Goal: Task Accomplishment & Management: Use online tool/utility

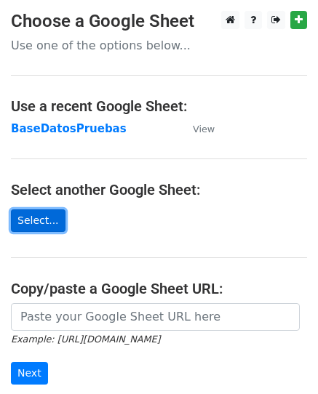
click at [30, 225] on link "Select..." at bounding box center [38, 221] width 55 height 23
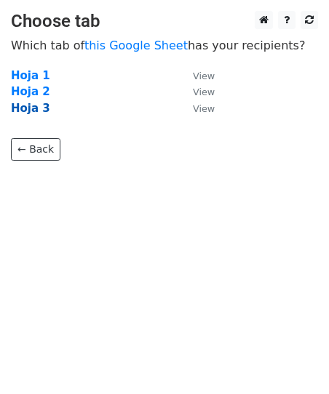
click at [39, 110] on strong "Hoja 3" at bounding box center [30, 108] width 39 height 13
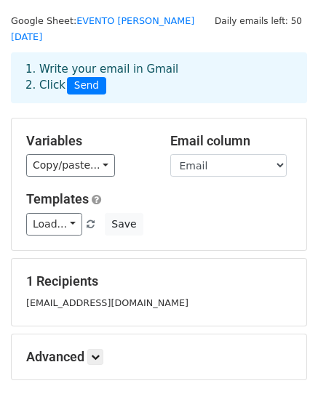
scroll to position [25, 0]
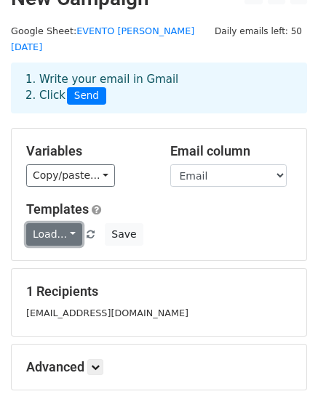
click at [69, 223] on link "Load..." at bounding box center [54, 234] width 56 height 23
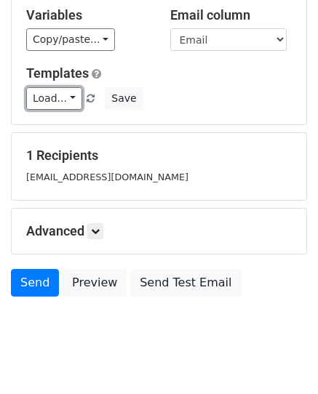
scroll to position [170, 0]
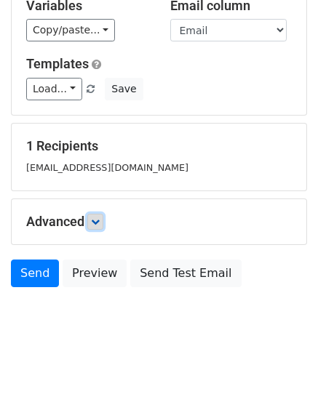
click at [100, 218] on icon at bounding box center [95, 222] width 9 height 9
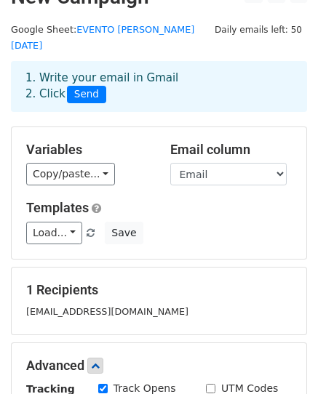
scroll to position [0, 0]
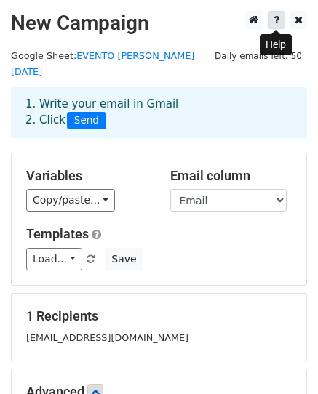
click at [275, 12] on link at bounding box center [276, 20] width 17 height 18
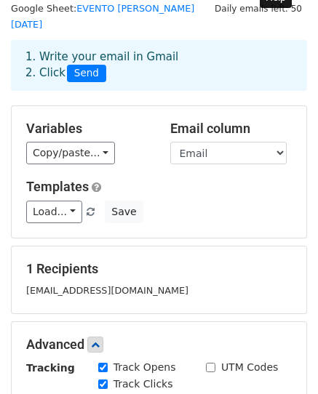
scroll to position [73, 0]
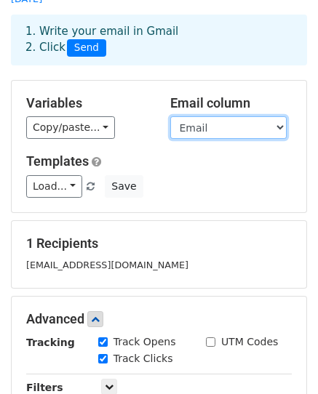
click at [257, 116] on select "N° Inscritos Nombre Apellido Email Movíl Sitio Web del Colegio o Institución Us…" at bounding box center [228, 127] width 116 height 23
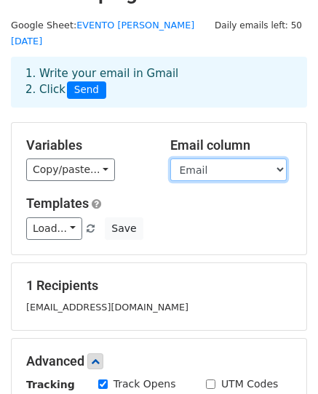
scroll to position [22, 0]
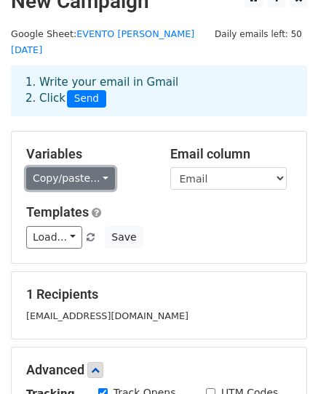
click at [90, 167] on link "Copy/paste..." at bounding box center [70, 178] width 89 height 23
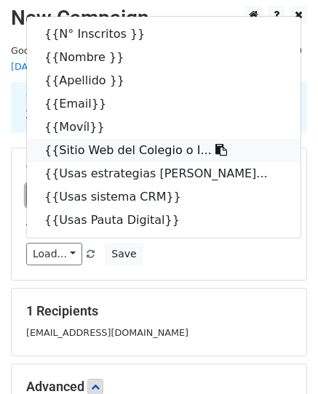
scroll to position [0, 0]
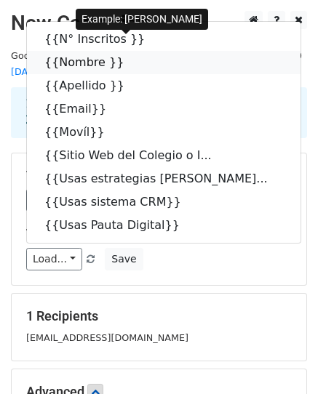
click at [87, 51] on link "{{Nombre }}" at bounding box center [164, 62] width 274 height 23
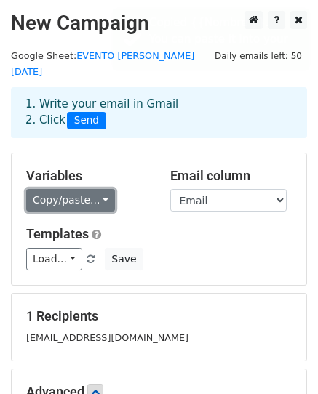
click at [97, 189] on link "Copy/paste..." at bounding box center [70, 200] width 89 height 23
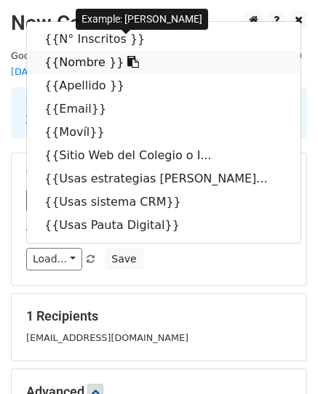
click at [63, 51] on link "{{Nombre }}" at bounding box center [164, 62] width 274 height 23
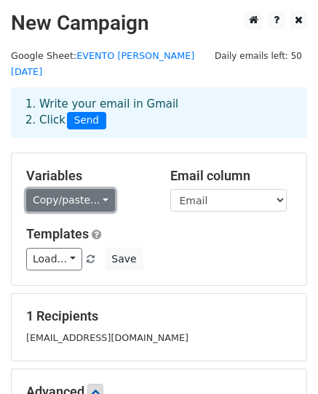
click at [90, 189] on link "Copy/paste..." at bounding box center [70, 200] width 89 height 23
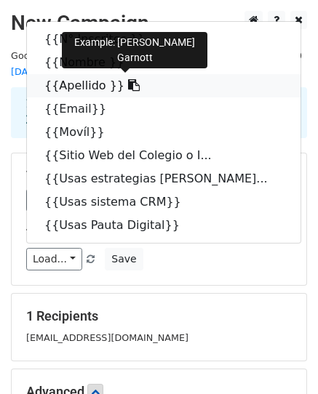
click at [76, 74] on link "{{Apellido }}" at bounding box center [164, 85] width 274 height 23
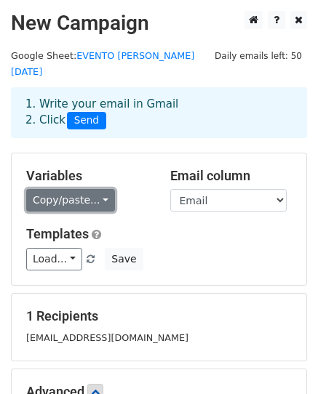
click at [99, 189] on link "Copy/paste..." at bounding box center [70, 200] width 89 height 23
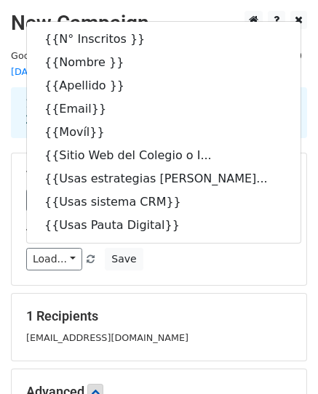
click at [239, 248] on div "Load... correo de prueba Save" at bounding box center [158, 259] width 287 height 23
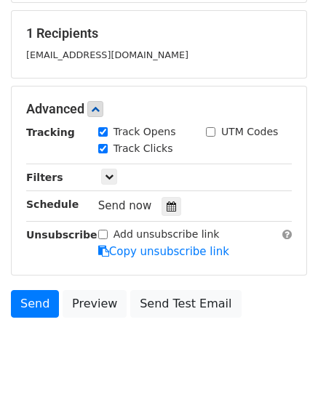
scroll to position [291, 0]
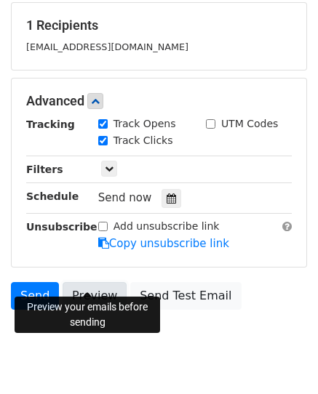
click at [95, 282] on link "Preview" at bounding box center [95, 296] width 64 height 28
click at [87, 282] on link "Preview" at bounding box center [95, 296] width 64 height 28
click at [75, 284] on link "Preview" at bounding box center [95, 296] width 64 height 28
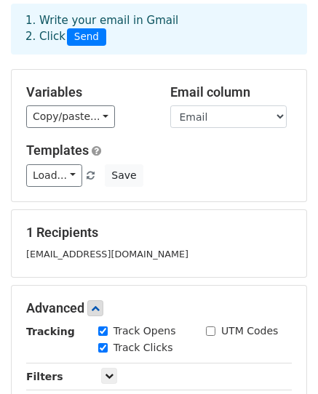
scroll to position [0, 0]
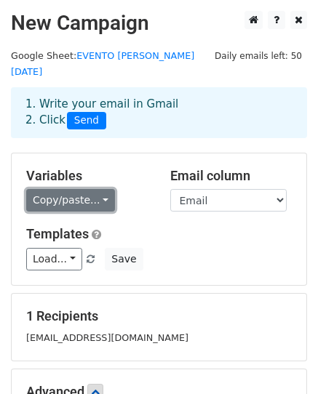
click at [92, 190] on link "Copy/paste..." at bounding box center [70, 200] width 89 height 23
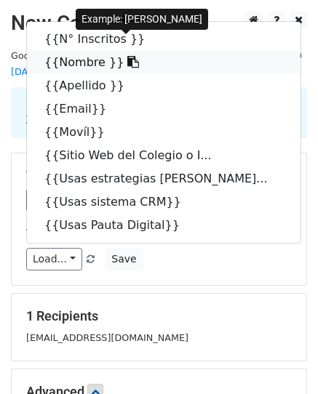
click at [127, 56] on icon at bounding box center [133, 62] width 12 height 12
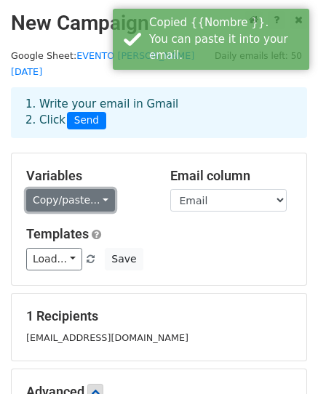
click at [95, 189] on link "Copy/paste..." at bounding box center [70, 200] width 89 height 23
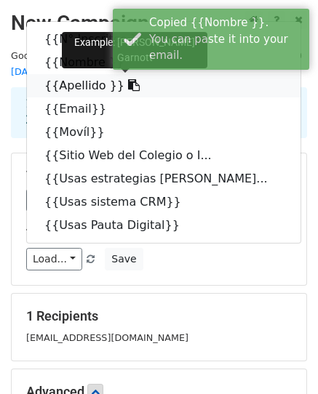
click at [79, 74] on link "{{Apellido }}" at bounding box center [164, 85] width 274 height 23
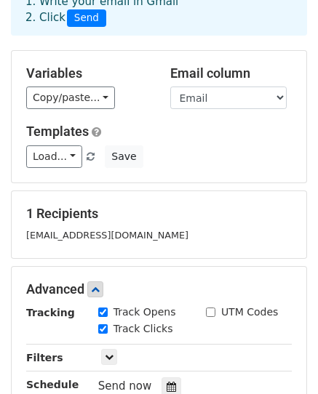
scroll to position [313, 0]
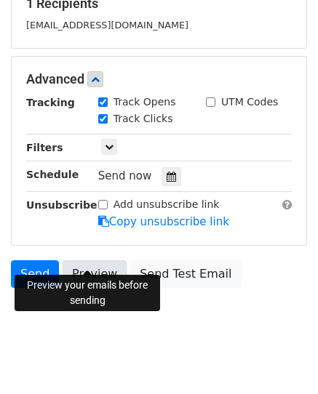
click at [81, 261] on link "Preview" at bounding box center [95, 275] width 64 height 28
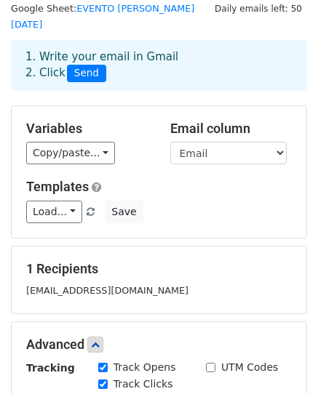
scroll to position [73, 0]
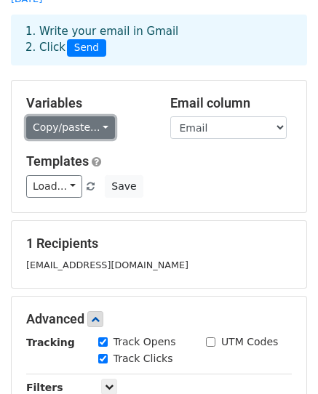
click at [87, 116] on link "Copy/paste..." at bounding box center [70, 127] width 89 height 23
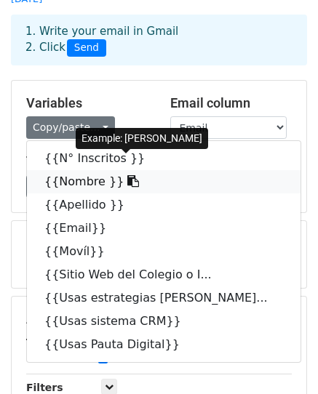
click at [127, 175] on icon at bounding box center [133, 181] width 12 height 12
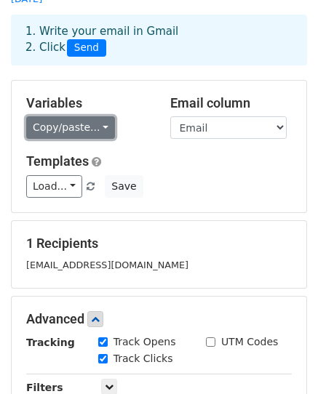
click at [95, 116] on link "Copy/paste..." at bounding box center [70, 127] width 89 height 23
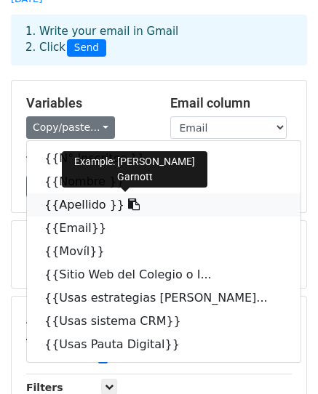
click at [80, 194] on link "{{Apellido }}" at bounding box center [164, 205] width 274 height 23
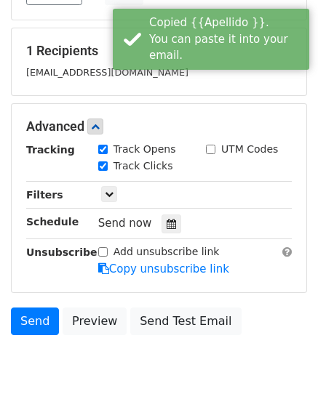
scroll to position [313, 0]
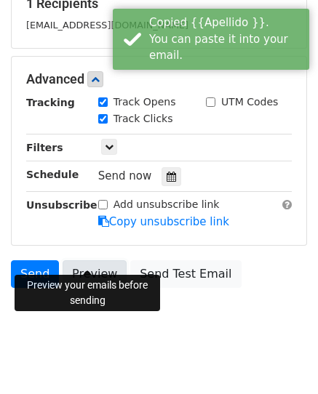
click at [106, 261] on link "Preview" at bounding box center [95, 275] width 64 height 28
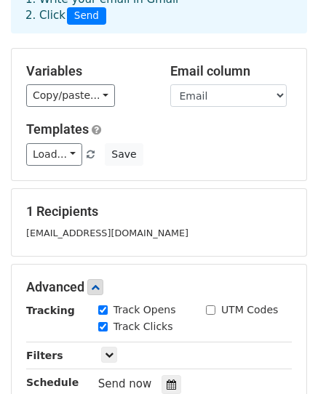
scroll to position [0, 0]
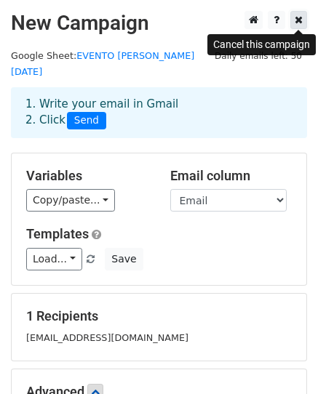
click at [293, 22] on link at bounding box center [298, 20] width 17 height 18
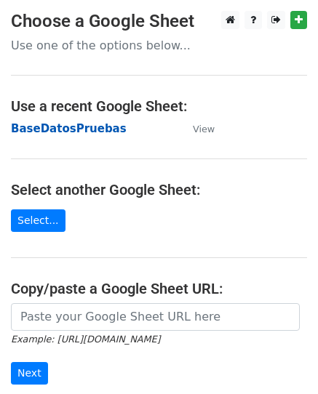
click at [68, 125] on strong "BaseDatosPruebas" at bounding box center [69, 128] width 116 height 13
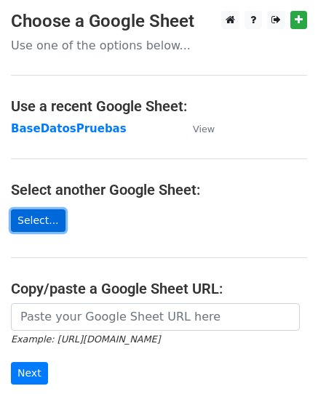
click at [25, 217] on link "Select..." at bounding box center [38, 221] width 55 height 23
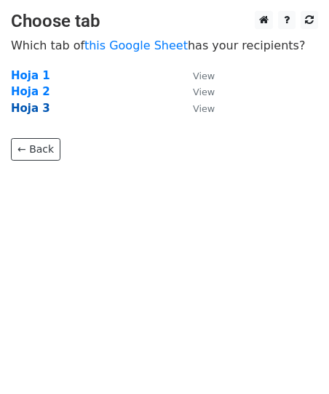
click at [31, 113] on strong "Hoja 3" at bounding box center [30, 108] width 39 height 13
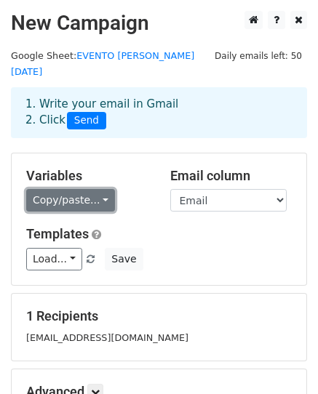
click at [92, 189] on link "Copy/paste..." at bounding box center [70, 200] width 89 height 23
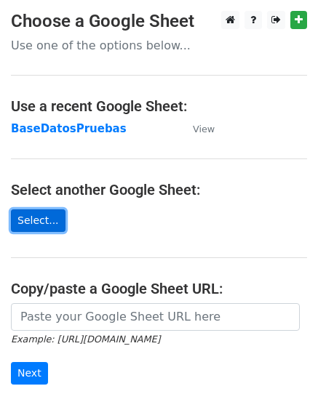
click at [43, 228] on link "Select..." at bounding box center [38, 221] width 55 height 23
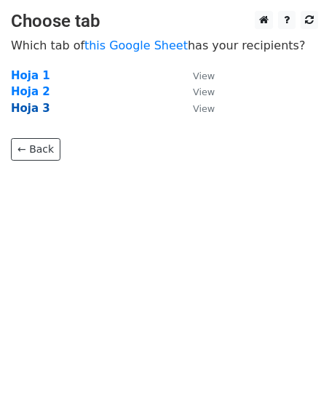
click at [41, 108] on strong "Hoja 3" at bounding box center [30, 108] width 39 height 13
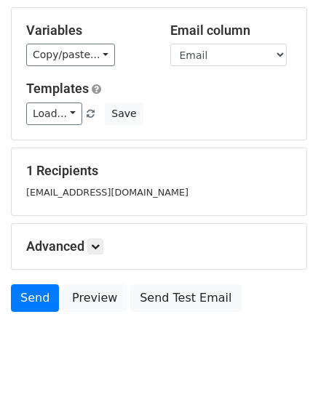
scroll to position [170, 0]
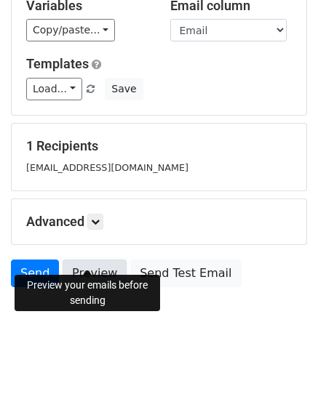
click at [79, 260] on link "Preview" at bounding box center [95, 274] width 64 height 28
click at [98, 260] on link "Preview" at bounding box center [95, 274] width 64 height 28
click at [97, 268] on link "Preview" at bounding box center [95, 274] width 64 height 28
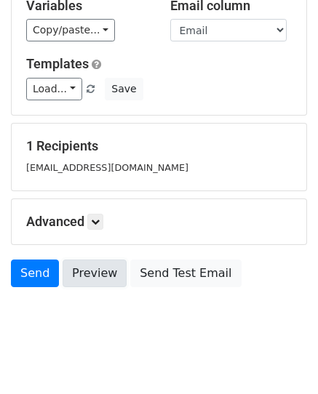
click at [95, 260] on link "Preview" at bounding box center [95, 274] width 64 height 28
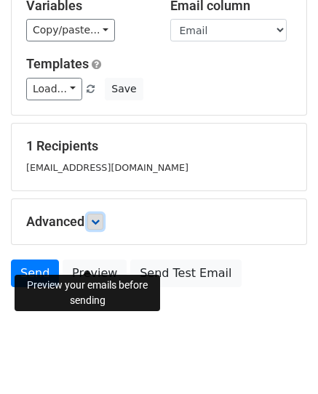
click at [100, 218] on icon at bounding box center [95, 222] width 9 height 9
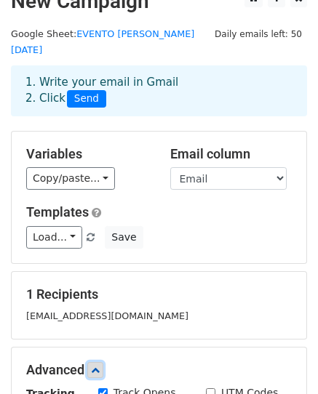
scroll to position [0, 0]
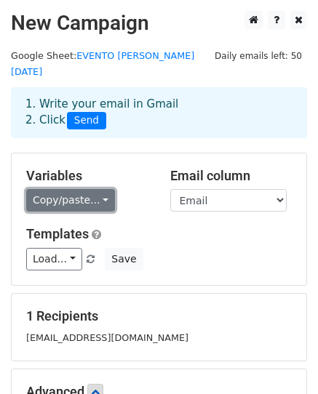
click at [91, 189] on link "Copy/paste..." at bounding box center [70, 200] width 89 height 23
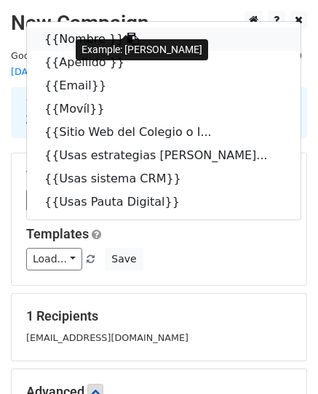
click at [72, 28] on link "{{Nombre }}" at bounding box center [164, 39] width 274 height 23
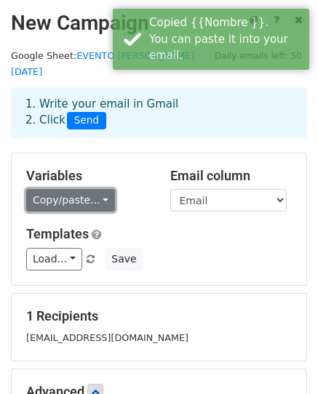
click at [101, 189] on link "Copy/paste..." at bounding box center [70, 200] width 89 height 23
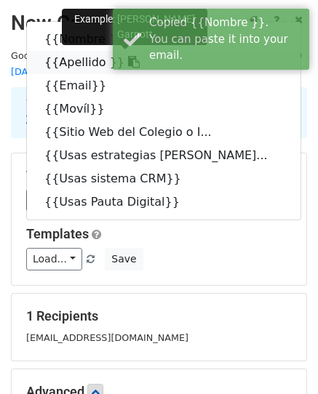
click at [80, 51] on link "{{Apellido }}" at bounding box center [164, 62] width 274 height 23
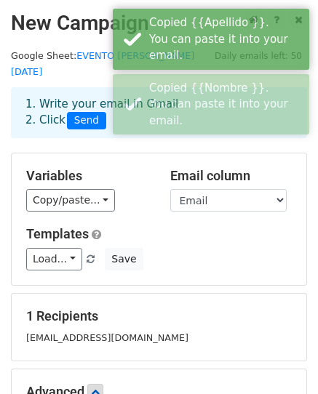
scroll to position [313, 0]
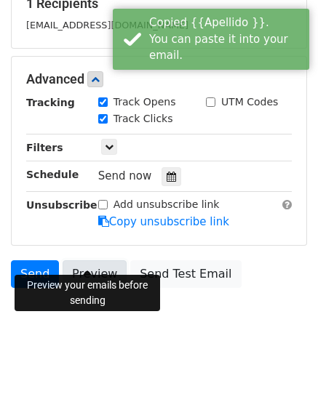
click at [82, 261] on link "Preview" at bounding box center [95, 275] width 64 height 28
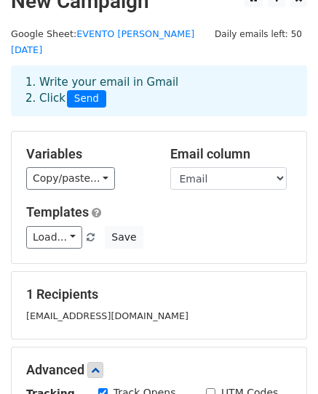
scroll to position [0, 0]
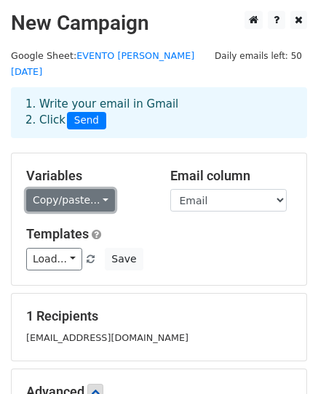
click at [87, 189] on link "Copy/paste..." at bounding box center [70, 200] width 89 height 23
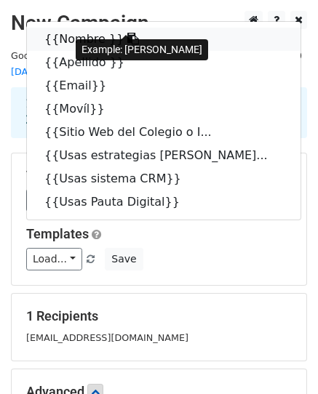
click at [55, 28] on link "{{Nombre }}" at bounding box center [164, 39] width 274 height 23
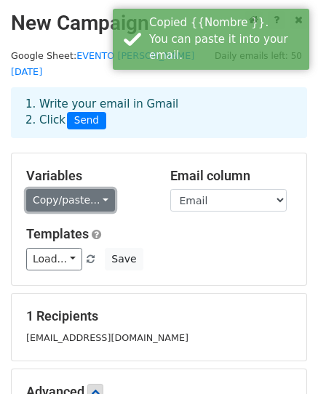
click at [89, 189] on link "Copy/paste..." at bounding box center [70, 200] width 89 height 23
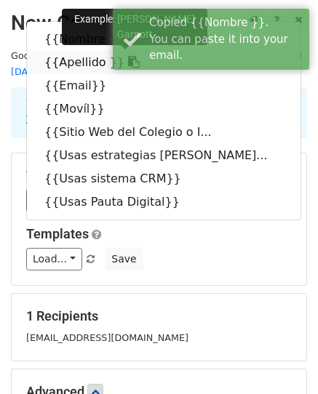
click at [75, 51] on link "{{Apellido }}" at bounding box center [164, 62] width 274 height 23
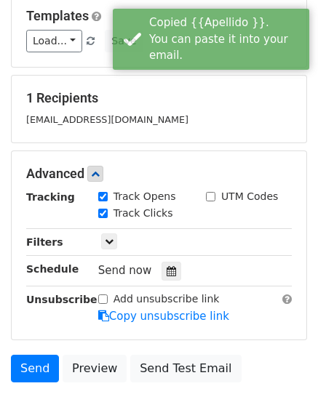
scroll to position [313, 0]
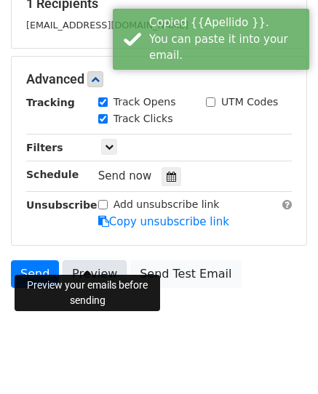
click at [88, 265] on link "Preview" at bounding box center [95, 275] width 64 height 28
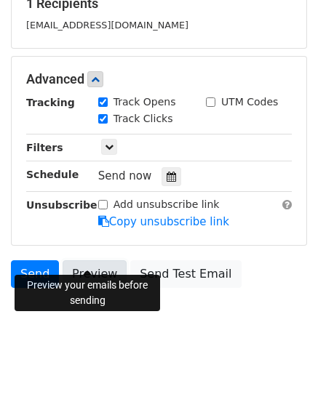
click at [79, 263] on link "Preview" at bounding box center [95, 275] width 64 height 28
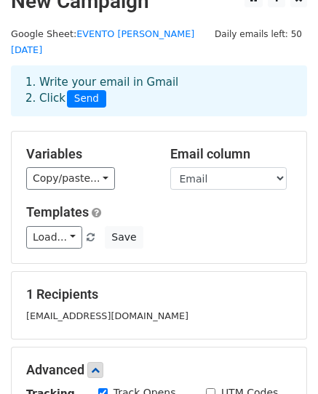
scroll to position [0, 0]
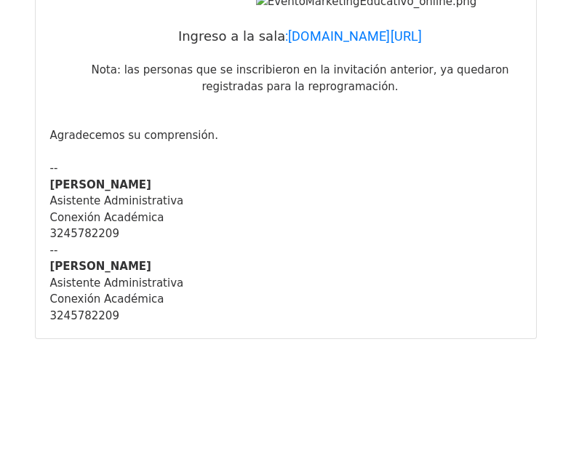
scroll to position [974, 0]
click at [124, 314] on div "3245782209" at bounding box center [286, 316] width 472 height 17
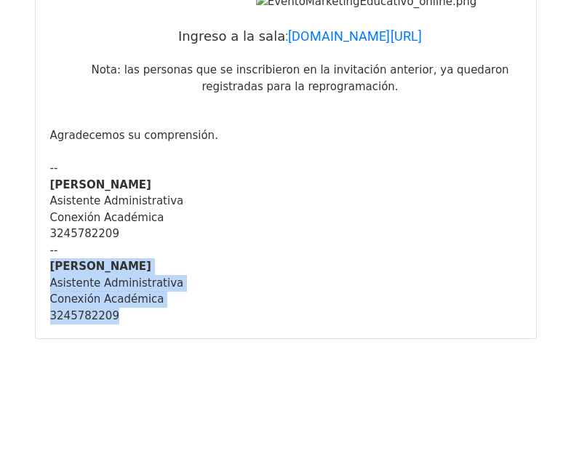
drag, startPoint x: 122, startPoint y: 319, endPoint x: 50, endPoint y: 267, distance: 88.6
click at [50, 267] on div "-- [PERSON_NAME] Asistente Administrativa Conexión Académica 3245782209" at bounding box center [286, 283] width 472 height 82
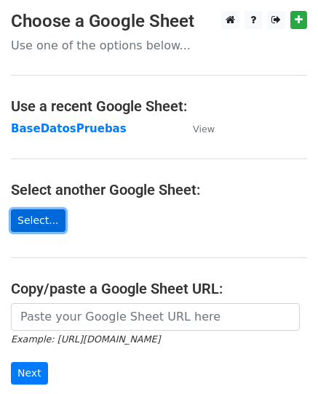
click at [43, 223] on link "Select..." at bounding box center [38, 221] width 55 height 23
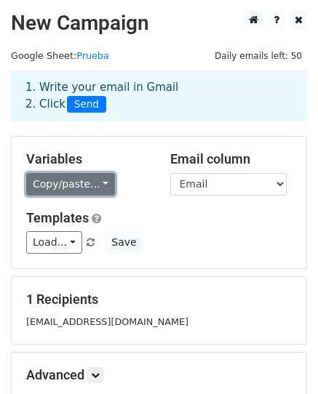
click at [91, 187] on link "Copy/paste..." at bounding box center [70, 184] width 89 height 23
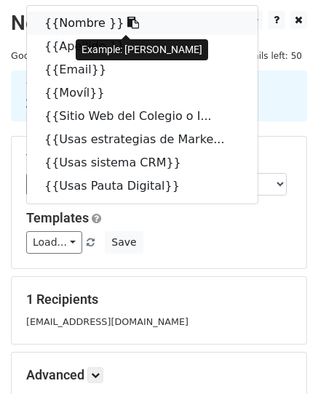
click at [52, 27] on link "{{Nombre }}" at bounding box center [142, 23] width 231 height 23
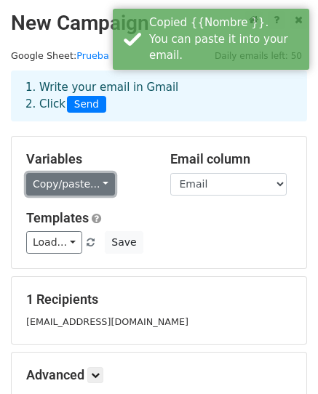
click at [92, 187] on link "Copy/paste..." at bounding box center [70, 184] width 89 height 23
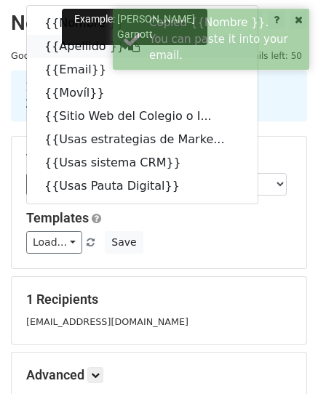
click at [67, 54] on link "{{Apellido }}" at bounding box center [142, 46] width 231 height 23
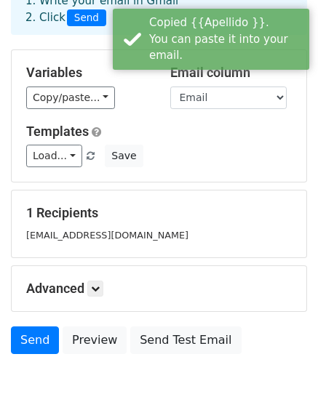
scroll to position [146, 0]
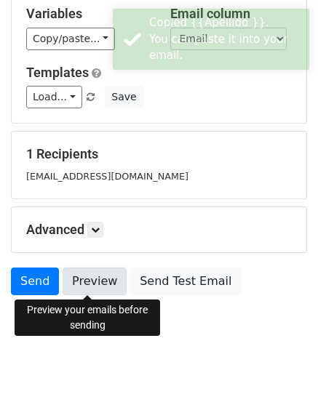
click at [87, 280] on link "Preview" at bounding box center [95, 282] width 64 height 28
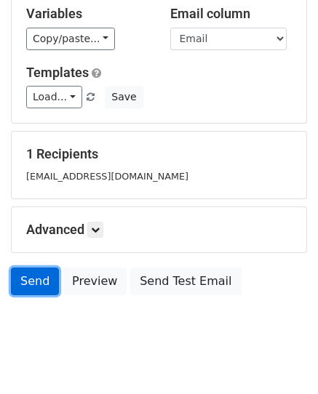
click at [43, 287] on link "Send" at bounding box center [35, 282] width 48 height 28
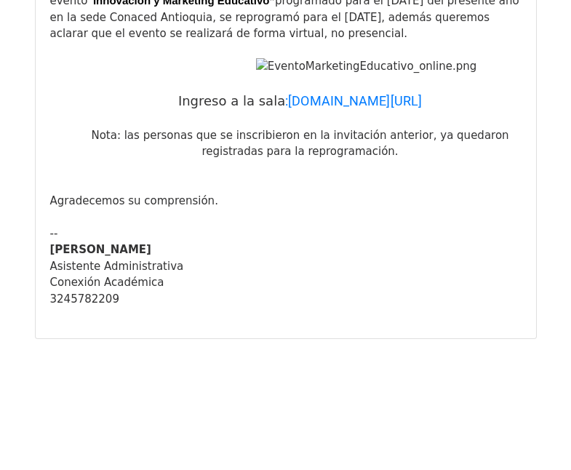
scroll to position [859, 0]
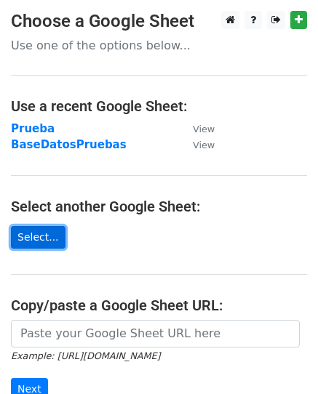
click at [39, 236] on link "Select..." at bounding box center [38, 237] width 55 height 23
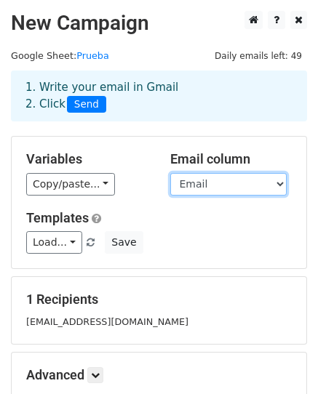
click at [264, 183] on select "Nombre Apellido Email Movíl Sitio Web del Colegio o Institución Usas estrategia…" at bounding box center [228, 184] width 116 height 23
drag, startPoint x: 257, startPoint y: 185, endPoint x: 264, endPoint y: 183, distance: 7.6
click at [264, 183] on select "Nombre Apellido Email Movíl Sitio Web del Colegio o Institución Usas estrategia…" at bounding box center [228, 184] width 116 height 23
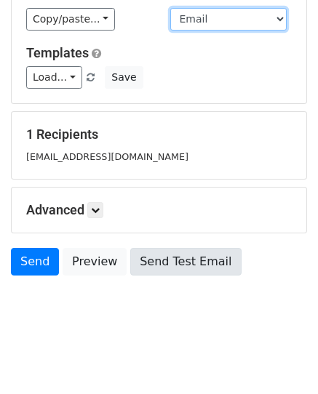
scroll to position [170, 0]
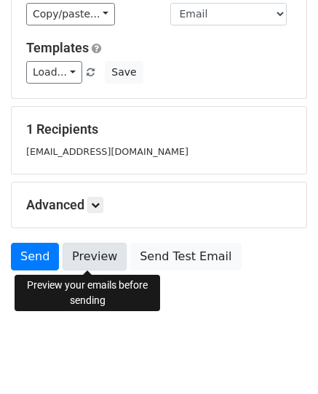
click at [100, 262] on link "Preview" at bounding box center [95, 257] width 64 height 28
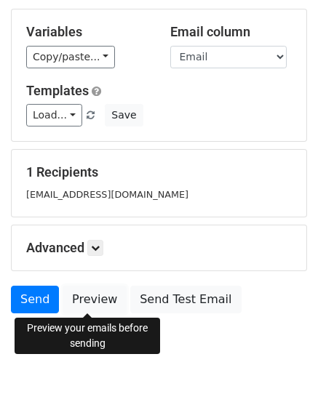
scroll to position [98, 0]
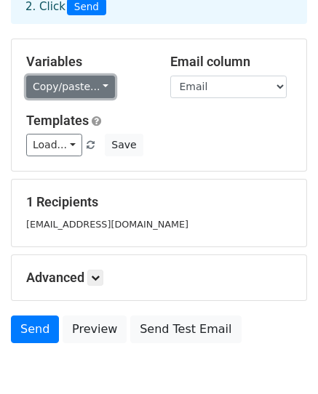
click at [91, 89] on link "Copy/paste..." at bounding box center [70, 87] width 89 height 23
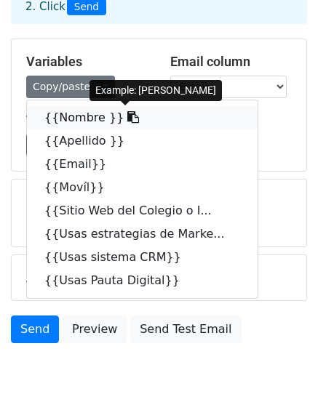
click at [63, 117] on link "{{Nombre }}" at bounding box center [142, 117] width 231 height 23
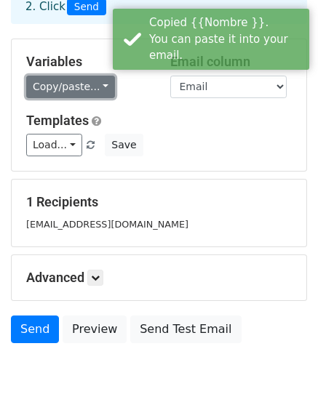
click at [87, 90] on link "Copy/paste..." at bounding box center [70, 87] width 89 height 23
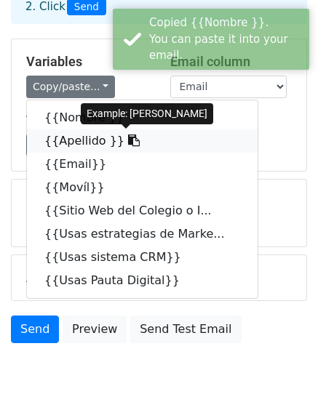
click at [85, 140] on link "{{Apellido }}" at bounding box center [142, 141] width 231 height 23
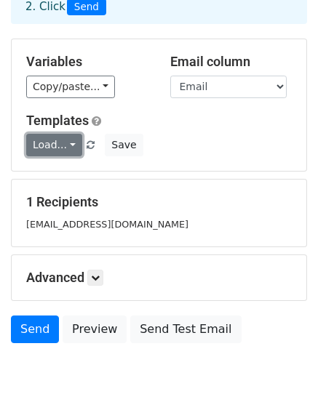
click at [68, 148] on link "Load..." at bounding box center [54, 145] width 56 height 23
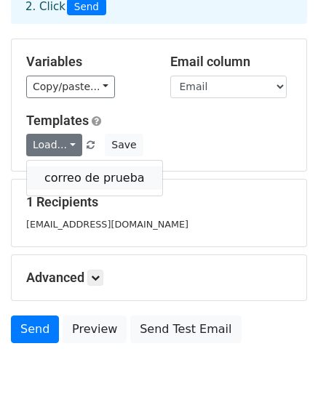
click at [84, 180] on link "correo de prueba" at bounding box center [94, 178] width 135 height 23
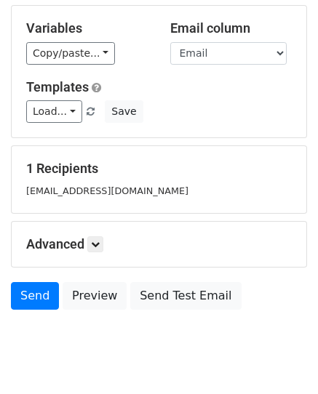
scroll to position [146, 0]
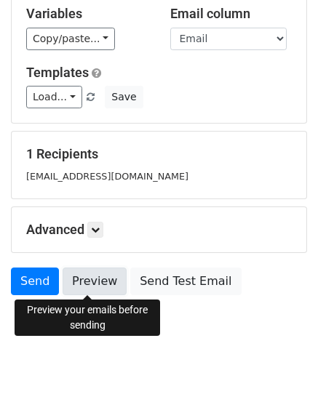
click at [89, 278] on link "Preview" at bounding box center [95, 282] width 64 height 28
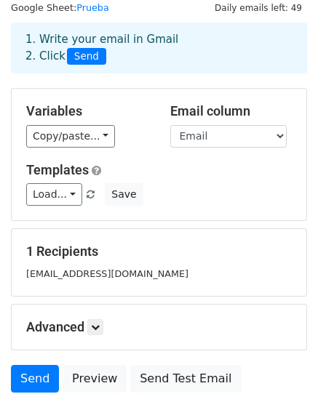
scroll to position [0, 0]
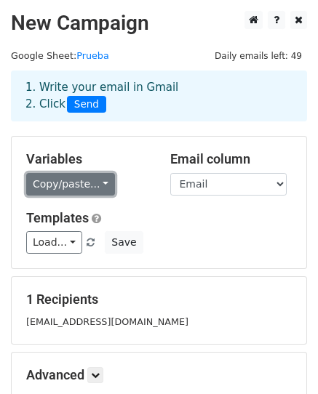
click at [89, 188] on link "Copy/paste..." at bounding box center [70, 184] width 89 height 23
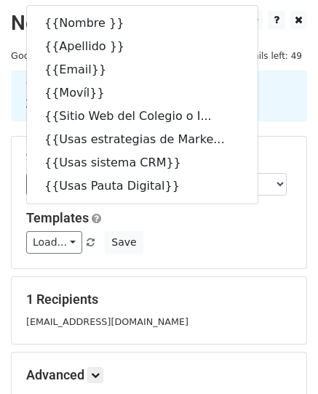
click at [248, 261] on div "Variables Copy/paste... {{Nombre }} {{Apellido }} {{Email}} {{Movíl}} {{Sitio W…" at bounding box center [159, 203] width 295 height 132
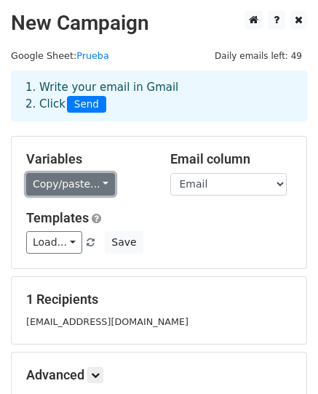
click at [96, 190] on link "Copy/paste..." at bounding box center [70, 184] width 89 height 23
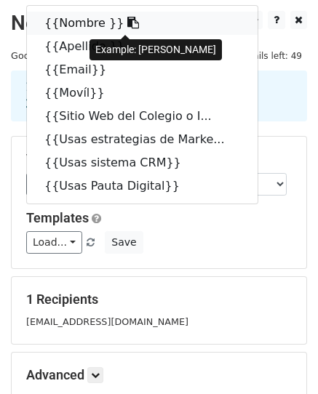
click at [72, 23] on link "{{Nombre }}" at bounding box center [142, 23] width 231 height 23
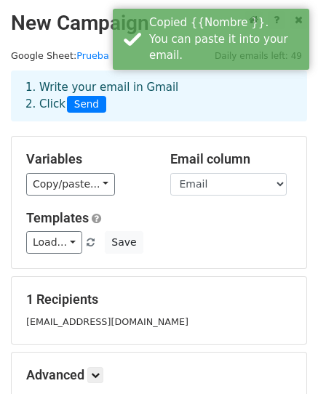
click at [73, 105] on span "Send" at bounding box center [86, 104] width 39 height 17
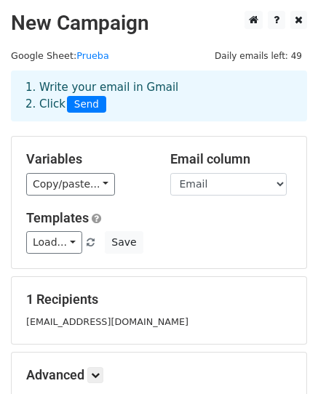
scroll to position [170, 0]
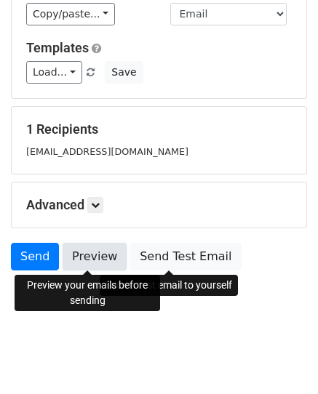
click at [95, 261] on link "Preview" at bounding box center [95, 257] width 64 height 28
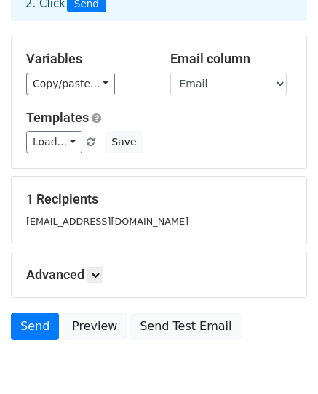
scroll to position [98, 0]
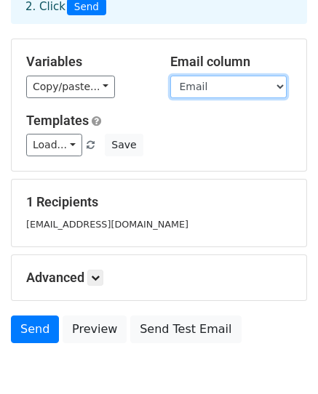
click at [271, 87] on select "Nombre Apellido Email Movíl Sitio Web del Colegio o Institución Usas estrategia…" at bounding box center [228, 87] width 116 height 23
click at [170, 76] on select "Nombre Apellido Email Movíl Sitio Web del Colegio o Institución Usas estrategia…" at bounding box center [228, 87] width 116 height 23
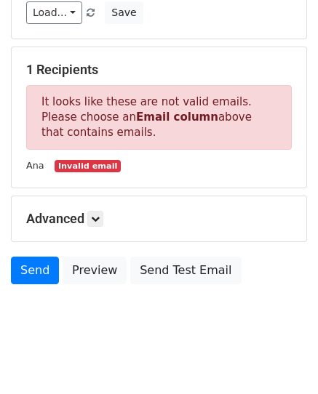
scroll to position [243, 0]
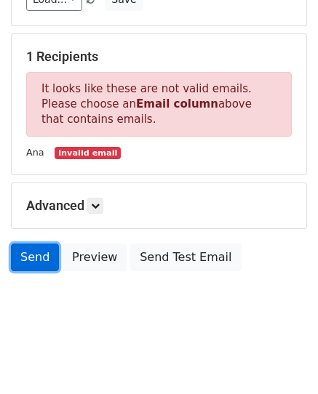
click at [23, 258] on link "Send" at bounding box center [35, 258] width 48 height 28
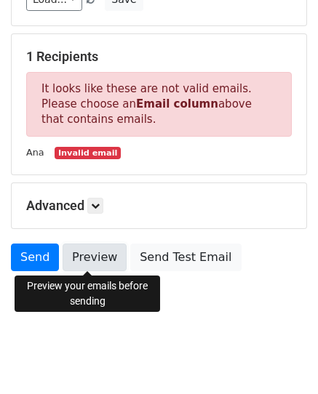
click at [100, 269] on link "Preview" at bounding box center [95, 258] width 64 height 28
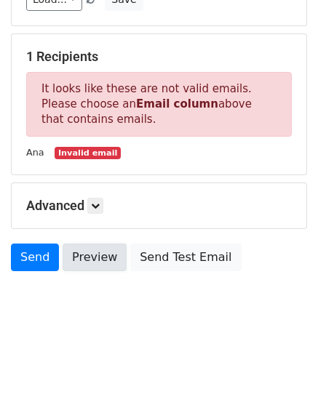
click at [100, 264] on link "Preview" at bounding box center [95, 258] width 64 height 28
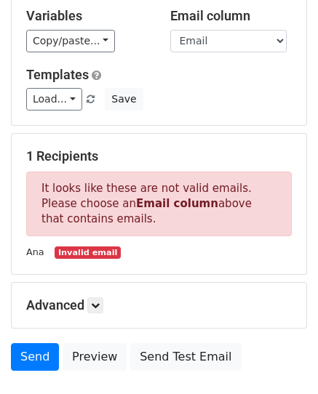
scroll to position [98, 0]
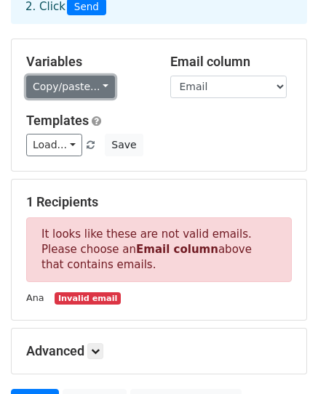
click at [73, 83] on link "Copy/paste..." at bounding box center [70, 87] width 89 height 23
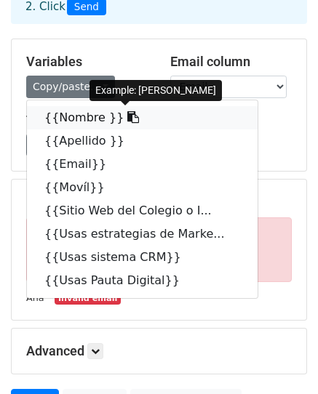
click at [127, 117] on icon at bounding box center [133, 117] width 12 height 12
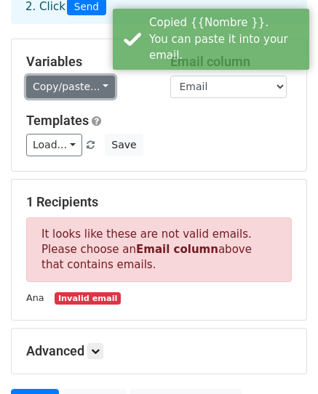
click at [98, 92] on link "Copy/paste..." at bounding box center [70, 87] width 89 height 23
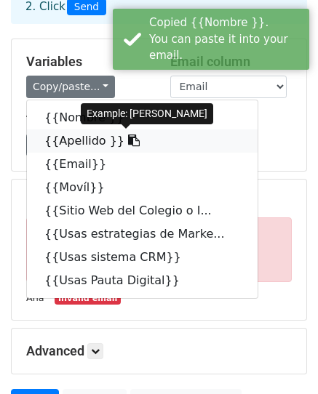
click at [128, 140] on icon at bounding box center [134, 141] width 12 height 12
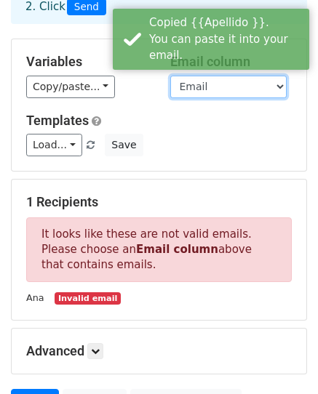
click at [244, 92] on select "Nombre Apellido Email Movíl Sitio Web del Colegio o Institución Usas estrategia…" at bounding box center [228, 87] width 116 height 23
select select "Email"
click at [170, 76] on select "Nombre Apellido Email Movíl Sitio Web del Colegio o Institución Usas estrategia…" at bounding box center [228, 87] width 116 height 23
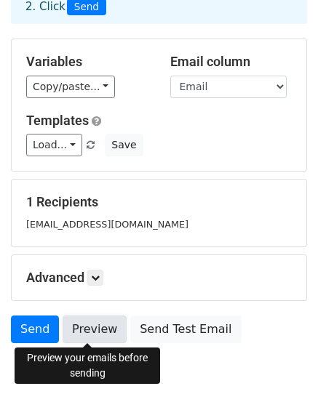
click at [85, 333] on link "Preview" at bounding box center [95, 330] width 64 height 28
click at [88, 330] on link "Preview" at bounding box center [95, 330] width 64 height 28
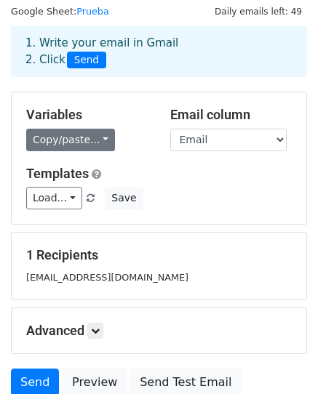
scroll to position [0, 0]
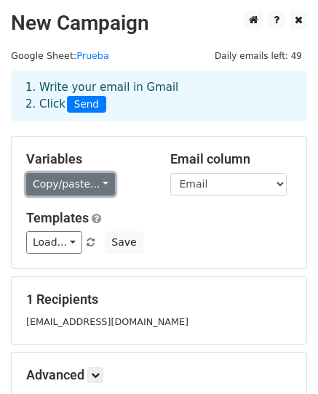
click at [93, 188] on link "Copy/paste..." at bounding box center [70, 184] width 89 height 23
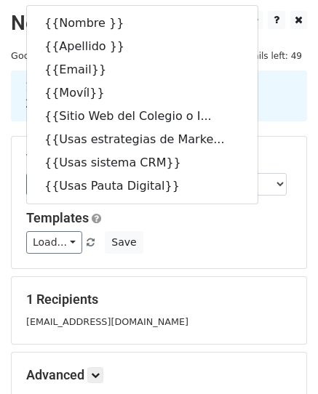
click at [228, 271] on form "Variables Copy/paste... {{Nombre }} {{Apellido }} {{Email}} {{Movíl}} {{Sitio W…" at bounding box center [159, 292] width 296 height 312
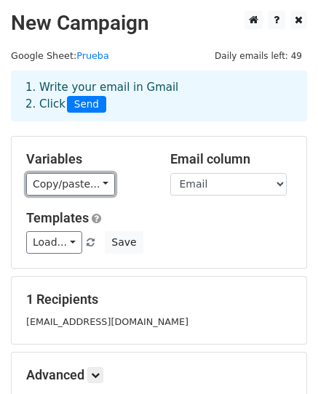
click at [92, 189] on link "Copy/paste..." at bounding box center [70, 184] width 89 height 23
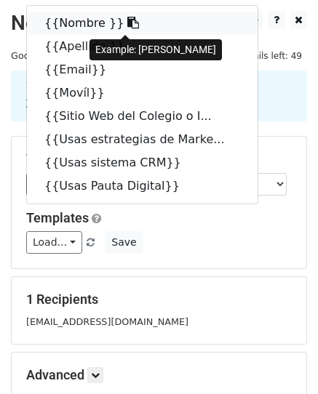
click at [127, 25] on icon at bounding box center [133, 23] width 12 height 12
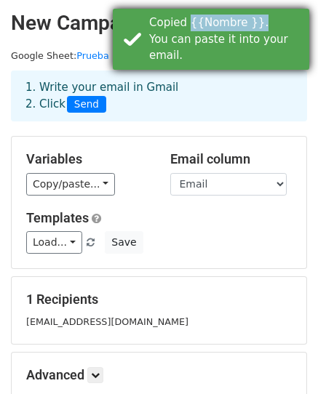
drag, startPoint x: 248, startPoint y: 21, endPoint x: 188, endPoint y: 24, distance: 60.5
click at [188, 24] on div "Copied {{Nombre }}. You can paste it into your email." at bounding box center [226, 39] width 154 height 49
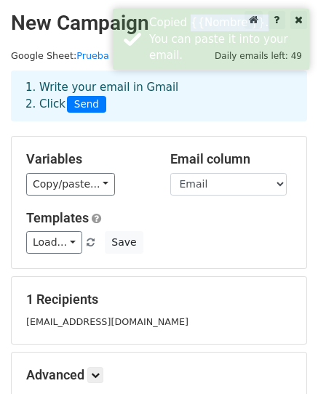
copy div "{{Nombre }}."
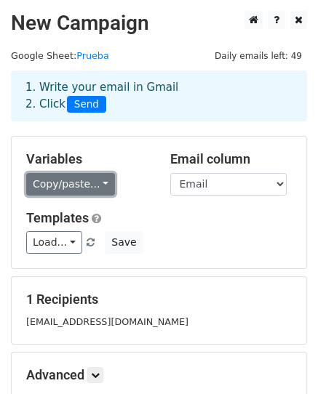
click at [93, 180] on link "Copy/paste..." at bounding box center [70, 184] width 89 height 23
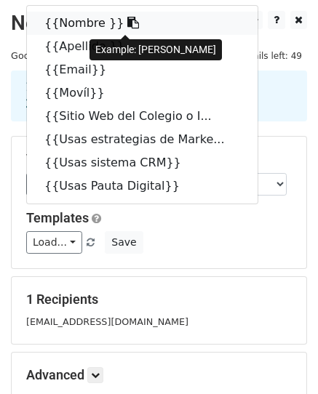
click at [103, 19] on link "{{Nombre }}" at bounding box center [142, 23] width 231 height 23
copy div "{{Nombre }}."
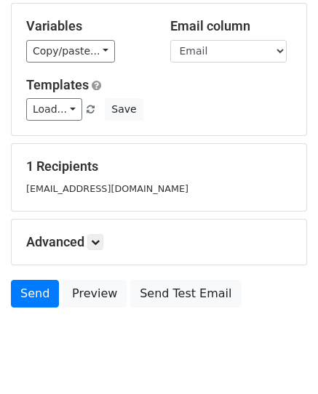
scroll to position [146, 0]
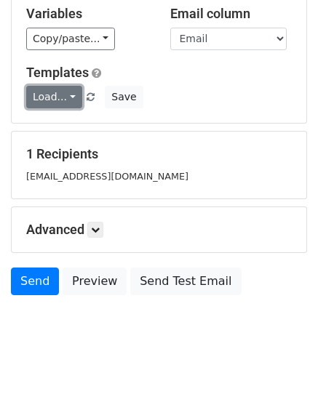
click at [72, 96] on link "Load..." at bounding box center [54, 97] width 56 height 23
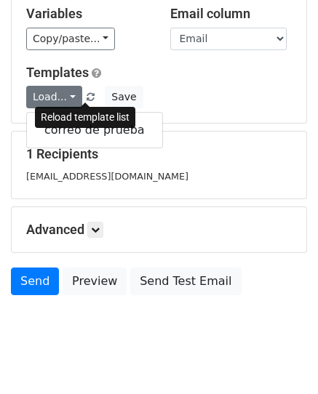
click at [87, 95] on span at bounding box center [91, 97] width 8 height 9
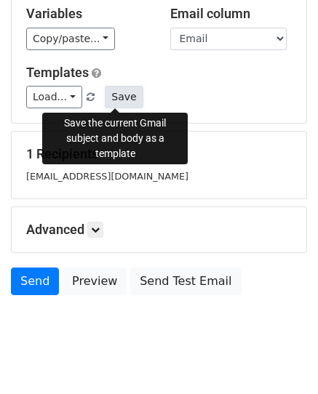
click at [113, 100] on button "Save" at bounding box center [124, 97] width 38 height 23
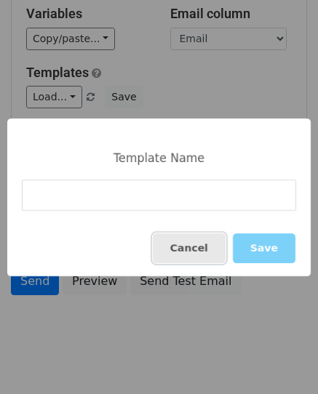
click at [199, 252] on button "Cancel" at bounding box center [189, 249] width 73 height 30
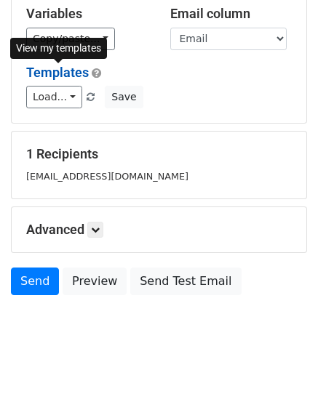
click at [76, 71] on link "Templates" at bounding box center [57, 72] width 63 height 15
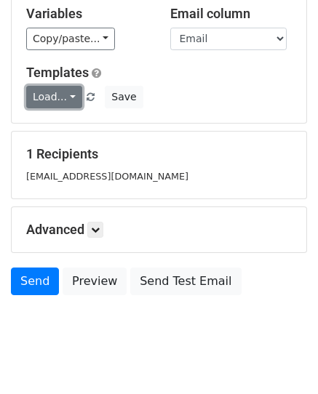
click at [63, 96] on link "Load..." at bounding box center [54, 97] width 56 height 23
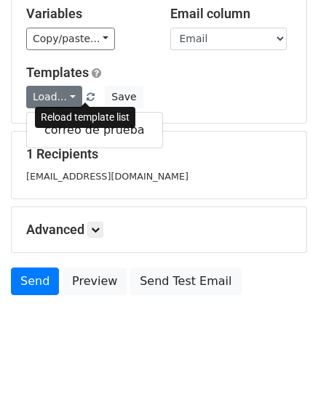
click at [85, 97] on link at bounding box center [91, 97] width 12 height 11
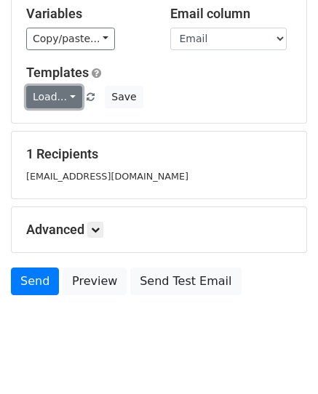
click at [70, 99] on link "Load..." at bounding box center [54, 97] width 56 height 23
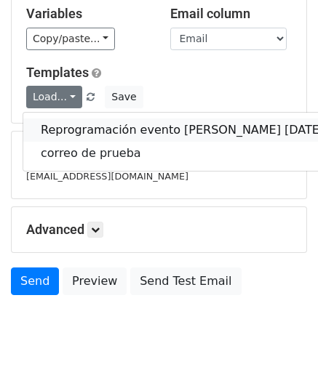
click at [84, 127] on link "Reprogramación evento Erasmo 09 de Octubre 2025" at bounding box center [182, 130] width 318 height 23
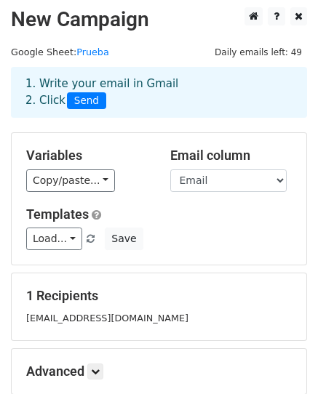
scroll to position [0, 0]
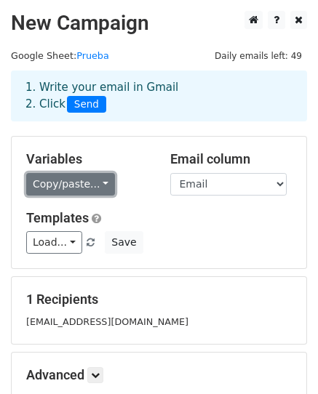
click at [90, 183] on link "Copy/paste..." at bounding box center [70, 184] width 89 height 23
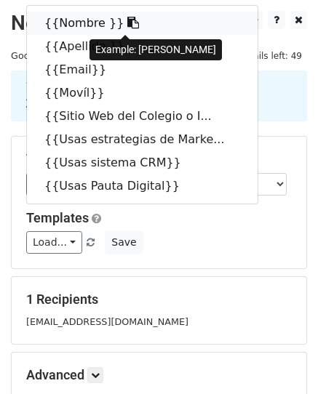
click at [67, 24] on link "{{Nombre }}" at bounding box center [142, 23] width 231 height 23
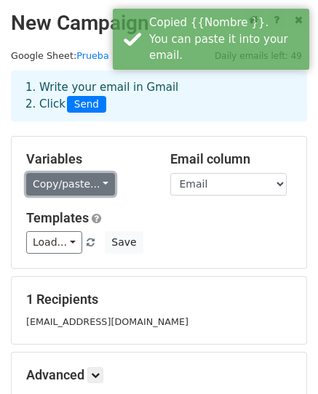
click at [80, 194] on link "Copy/paste..." at bounding box center [70, 184] width 89 height 23
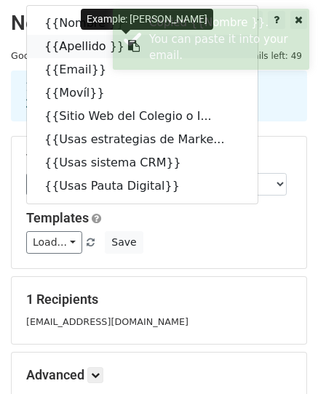
click at [78, 42] on link "{{Apellido }}" at bounding box center [142, 46] width 231 height 23
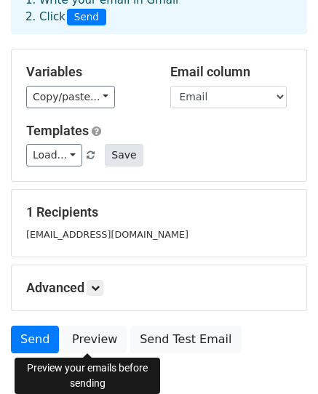
scroll to position [170, 0]
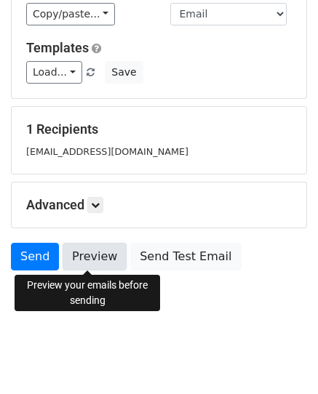
click at [96, 261] on link "Preview" at bounding box center [95, 257] width 64 height 28
click at [85, 258] on link "Preview" at bounding box center [95, 257] width 64 height 28
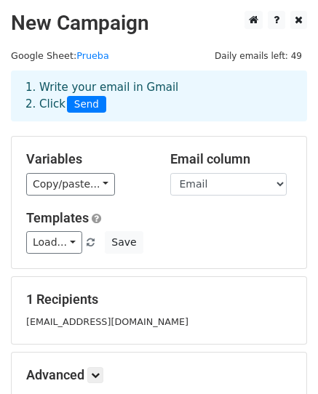
scroll to position [146, 0]
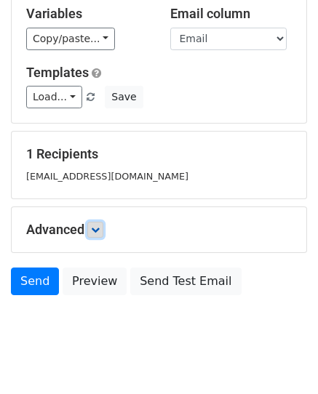
click at [100, 230] on icon at bounding box center [95, 230] width 9 height 9
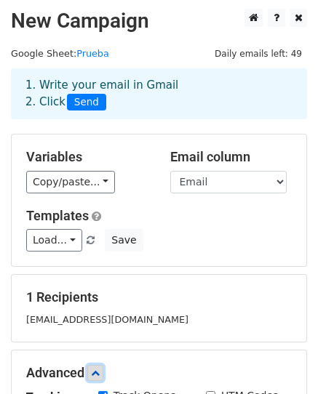
scroll to position [0, 0]
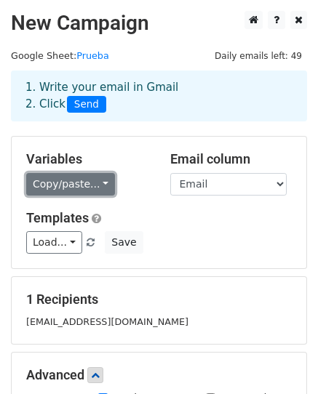
click at [95, 183] on link "Copy/paste..." at bounding box center [70, 184] width 89 height 23
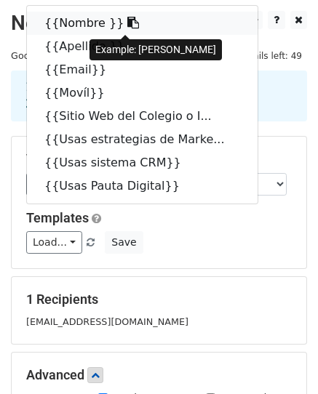
click at [66, 29] on link "{{Nombre }}" at bounding box center [142, 23] width 231 height 23
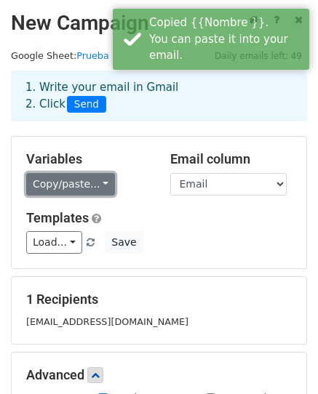
click at [96, 180] on link "Copy/paste..." at bounding box center [70, 184] width 89 height 23
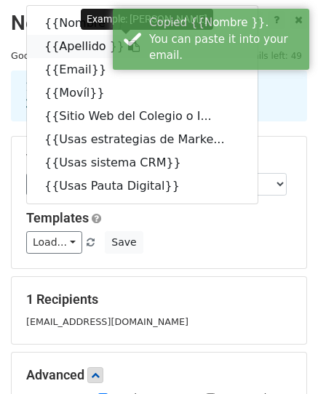
click at [55, 44] on link "{{Apellido }}" at bounding box center [142, 46] width 231 height 23
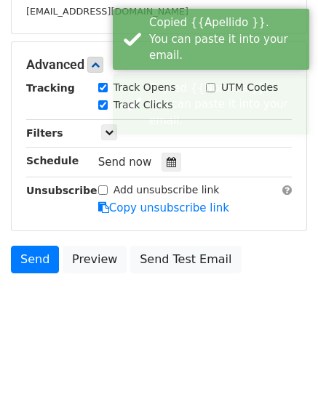
scroll to position [313, 0]
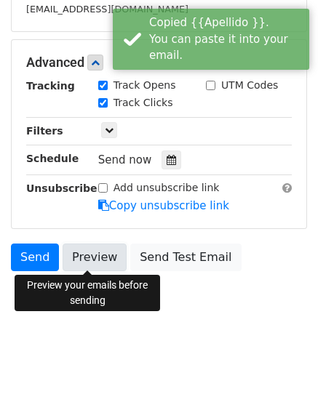
click at [96, 261] on link "Preview" at bounding box center [95, 258] width 64 height 28
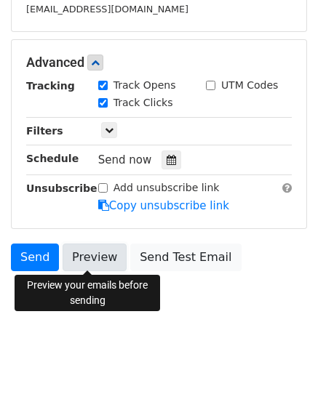
click at [88, 249] on link "Preview" at bounding box center [95, 258] width 64 height 28
click at [83, 254] on link "Preview" at bounding box center [95, 258] width 64 height 28
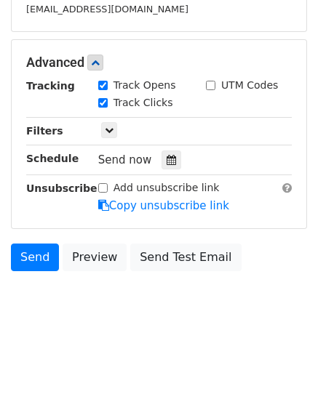
click at [20, 283] on body "New Campaign Daily emails left: 49 Google Sheet: Prueba 1. Write your email in …" at bounding box center [159, 17] width 318 height 639
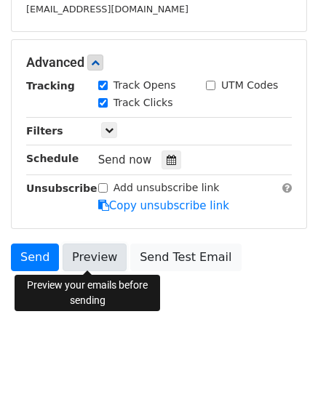
click at [97, 263] on link "Preview" at bounding box center [95, 258] width 64 height 28
click at [76, 256] on link "Preview" at bounding box center [95, 258] width 64 height 28
click at [103, 255] on link "Preview" at bounding box center [95, 258] width 64 height 28
click at [108, 258] on link "Preview" at bounding box center [95, 258] width 64 height 28
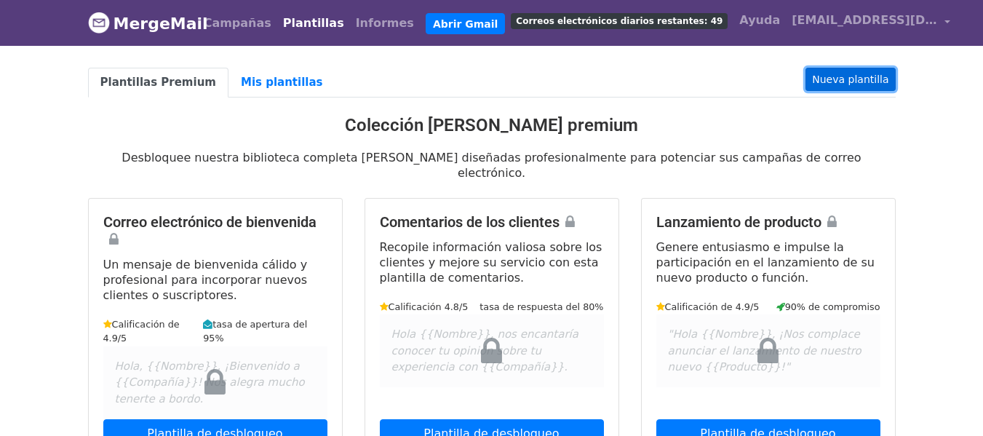
click at [844, 79] on font "Nueva plantilla" at bounding box center [850, 79] width 76 height 12
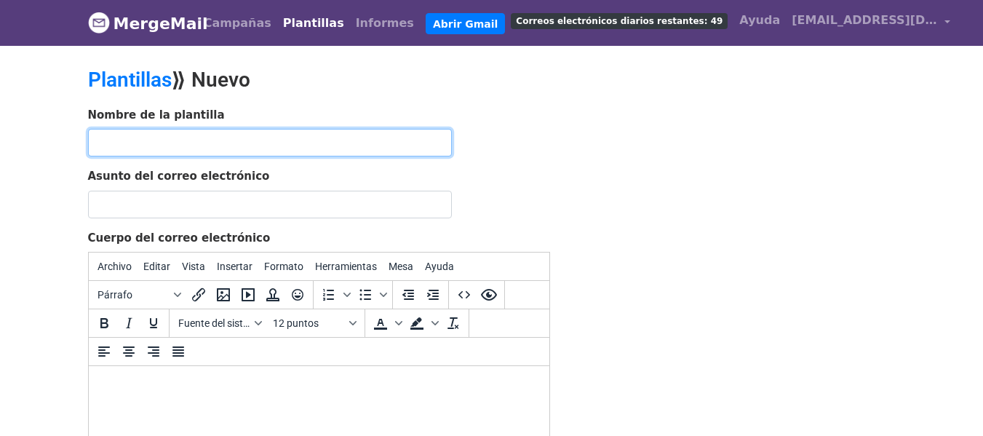
click at [178, 142] on input "text" at bounding box center [270, 143] width 364 height 28
paste input "Reprogramación 🤔 "Estrategias 2025 para aumentar inscripciones en los colegios""
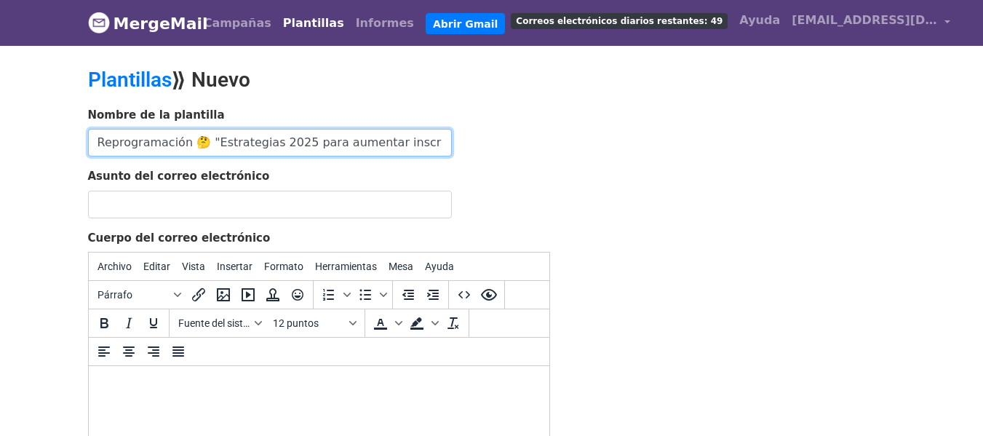
scroll to position [0, 82]
type input "Reprogramación 🤔 "Estrategias 2025 para aumentar inscripciones en los colegios""
click at [117, 143] on input "Reprogramación 🤔 "Estrategias 2025 para aumentar inscripciones en los colegios"" at bounding box center [270, 143] width 364 height 28
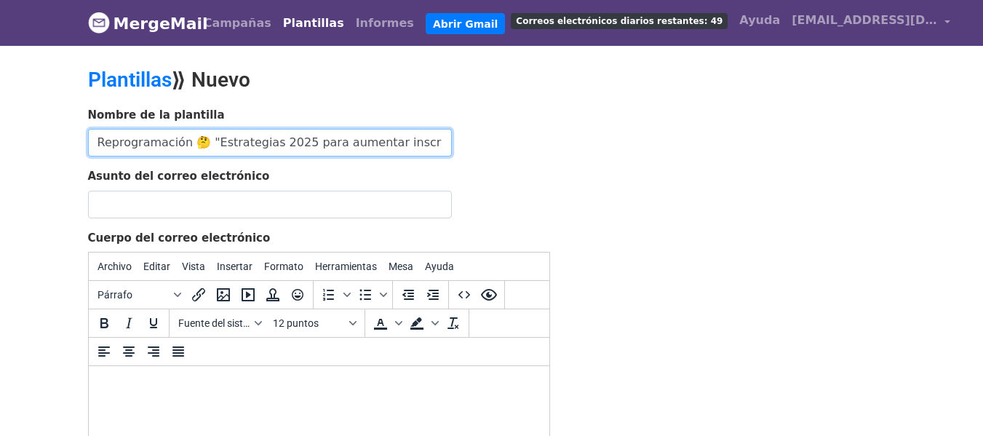
click at [117, 143] on input "Reprogramación 🤔 "Estrategias 2025 para aumentar inscripciones en los colegios"" at bounding box center [270, 143] width 364 height 28
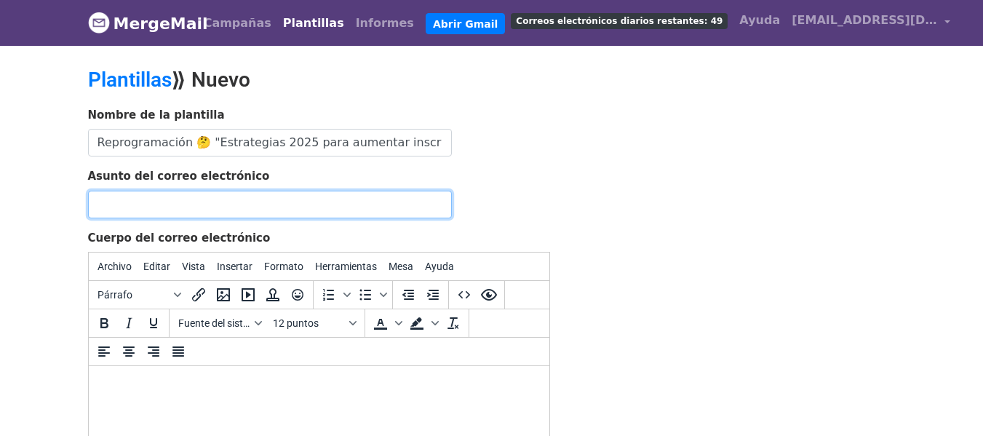
click at [134, 194] on input "Asunto del correo electrónico" at bounding box center [270, 205] width 364 height 28
paste input "Reprogramación 🤔 "Estrategias 2025 para aumentar inscripciones en los colegios""
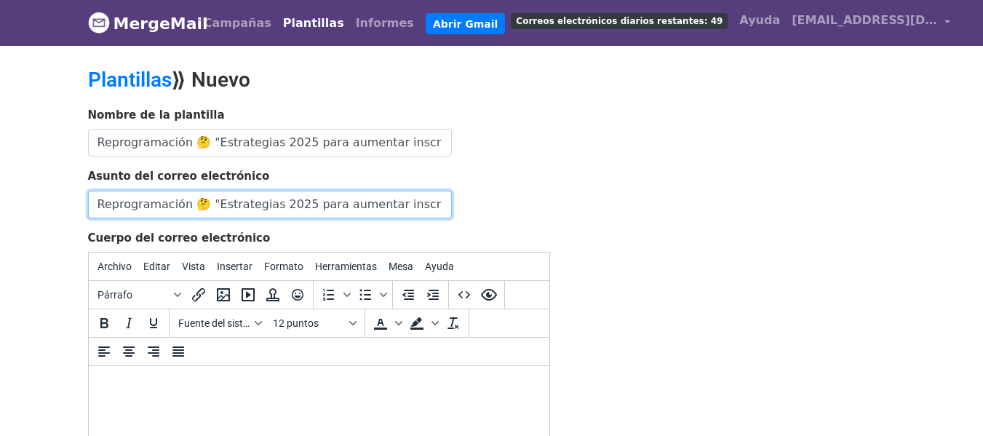
scroll to position [0, 82]
click at [133, 208] on input "Reprogramación 🤔 "Estrategias 2025 para aumentar inscripciones en los colegios"" at bounding box center [270, 205] width 364 height 28
type input "Reprogramación 🤔 "Estrategias 2025 para aumentar inscripciones en los colegios""
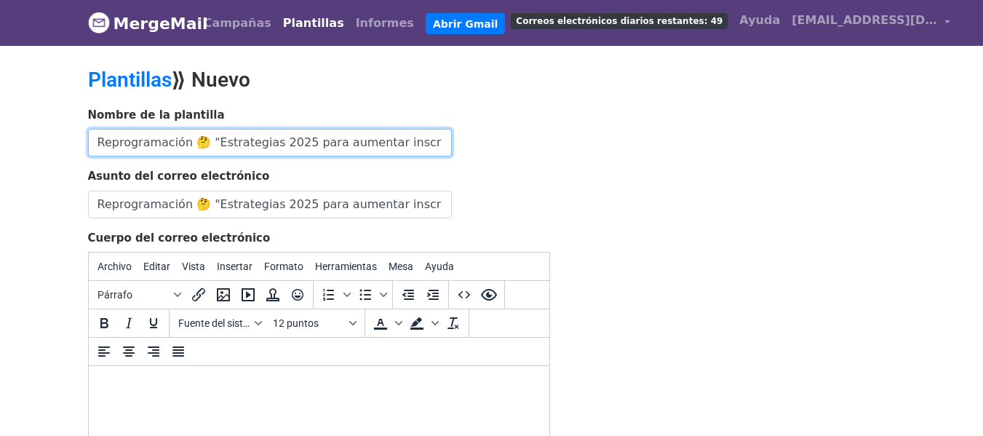
click at [224, 153] on input "Reprogramación 🤔 "Estrategias 2025 para aumentar inscripciones en los colegios"" at bounding box center [270, 143] width 364 height 28
drag, startPoint x: 442, startPoint y: 143, endPoint x: 172, endPoint y: 146, distance: 269.2
click at [172, 146] on input "Reprogramación 🤔 "Estrategias 2025 para aumentar inscripciones en los colegios"" at bounding box center [270, 143] width 364 height 28
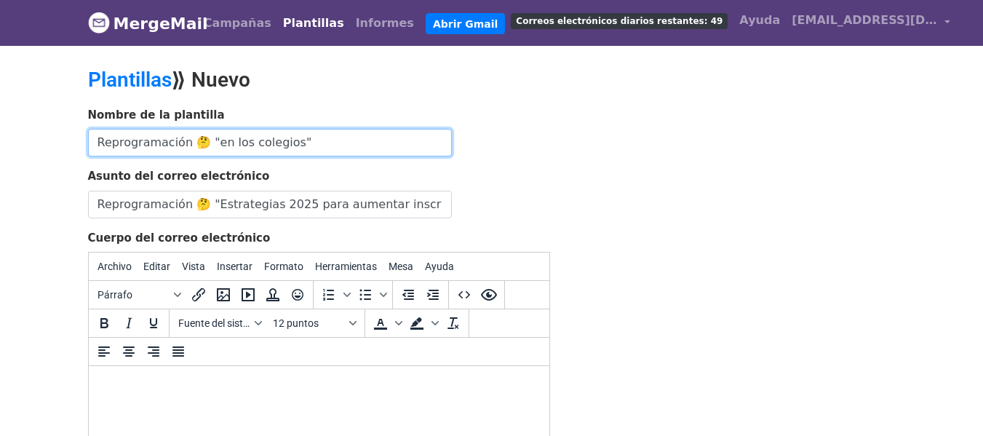
scroll to position [0, 0]
drag, startPoint x: 285, startPoint y: 148, endPoint x: 188, endPoint y: 148, distance: 97.5
click at [189, 151] on input "Reprogramación 🤔 "en los colegios"" at bounding box center [270, 143] width 364 height 28
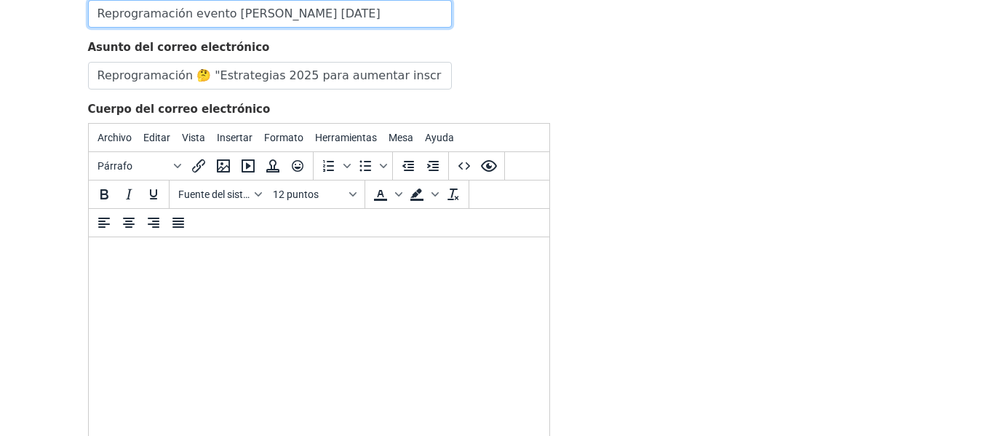
scroll to position [146, 0]
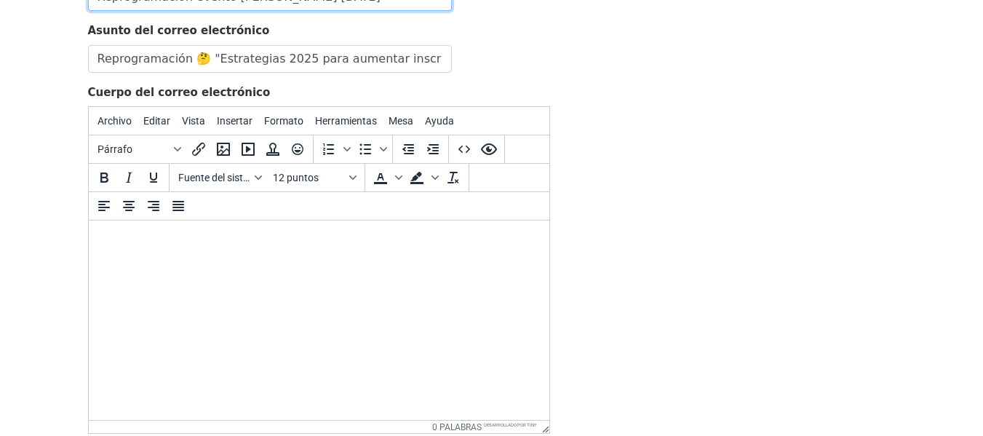
type input "Reprogramación evento Erasmo 09 de Octubre 2025"
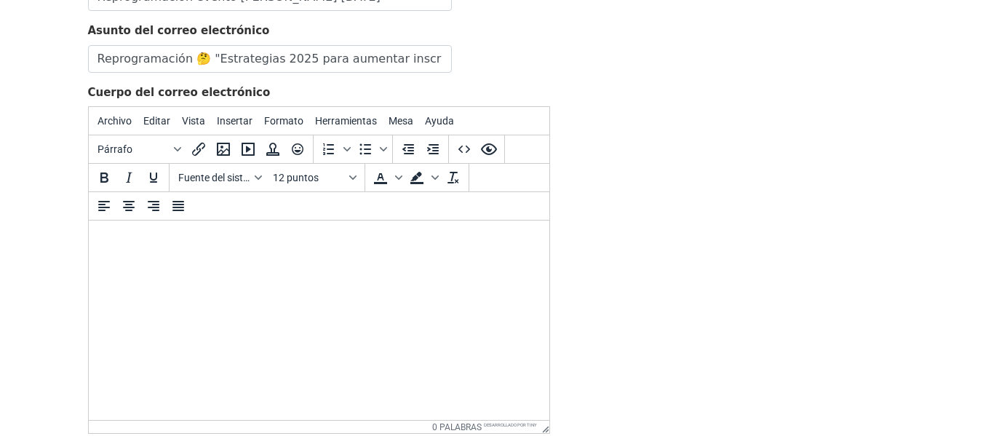
click at [162, 242] on body at bounding box center [318, 240] width 437 height 16
paste body
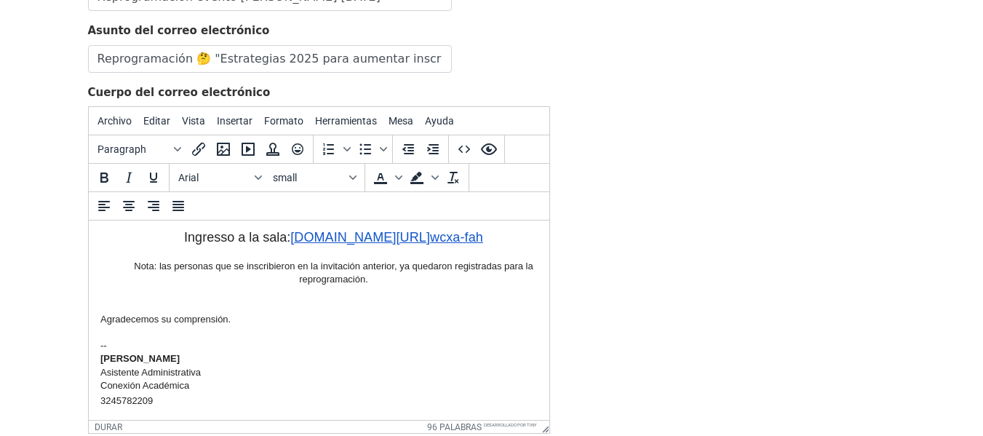
scroll to position [0, 0]
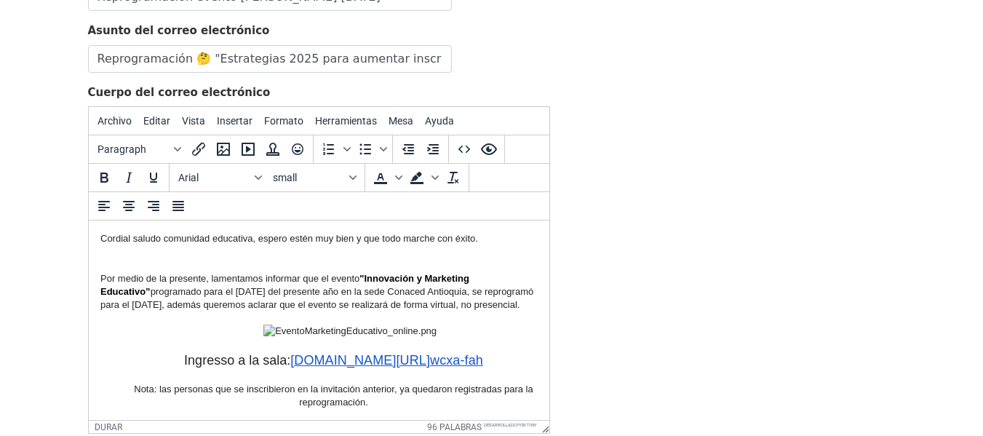
click at [100, 280] on div "Por medio de la presente, lamentamos informar que el evento "Innovación y Marke…" at bounding box center [318, 292] width 437 height 40
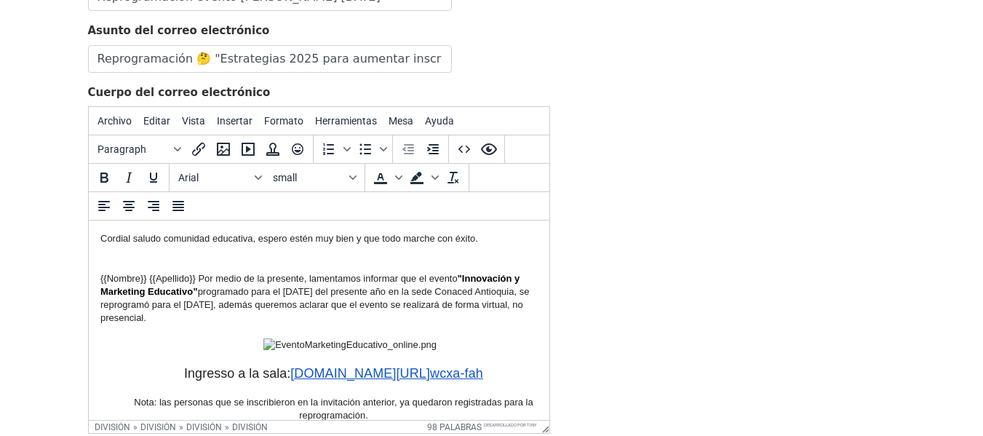
click at [234, 293] on div "{{Nombre}} {{Apellido}} Por medio de la presente, lamentamos informar que el ev…" at bounding box center [318, 298] width 437 height 53
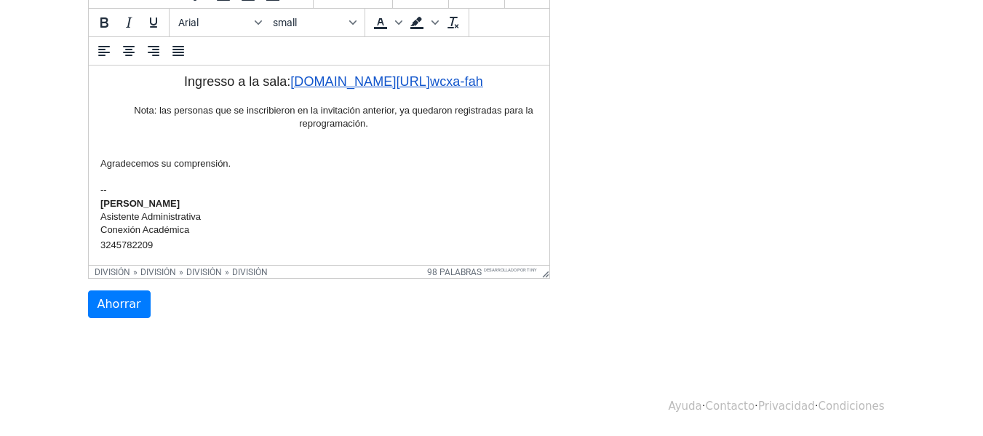
scroll to position [713, 0]
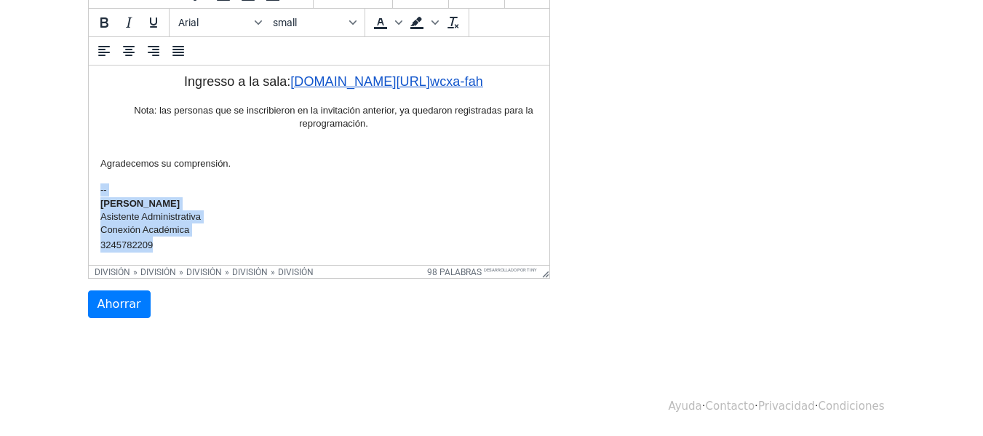
drag, startPoint x: 156, startPoint y: 235, endPoint x: 92, endPoint y: 180, distance: 85.2
click at [92, 180] on html "Cordial saludo comunidad educativa, espero estén muy bien y que todo marche con…" at bounding box center [318, 97] width 461 height 336
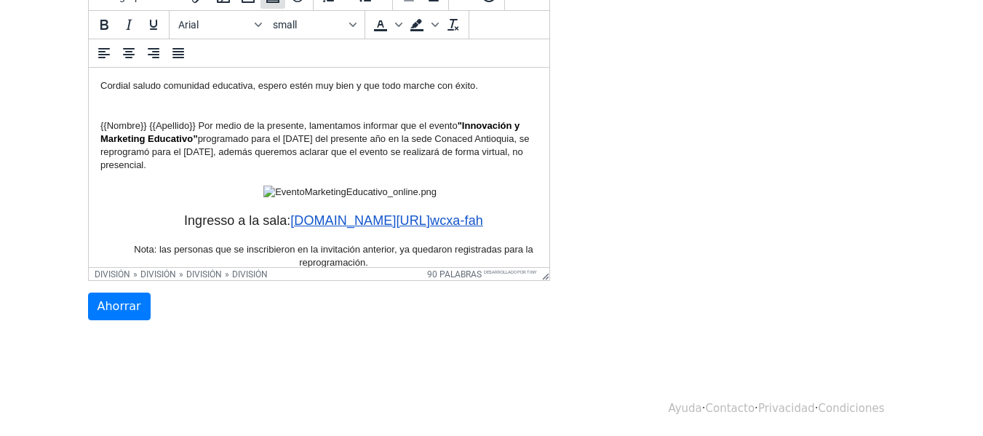
scroll to position [301, 0]
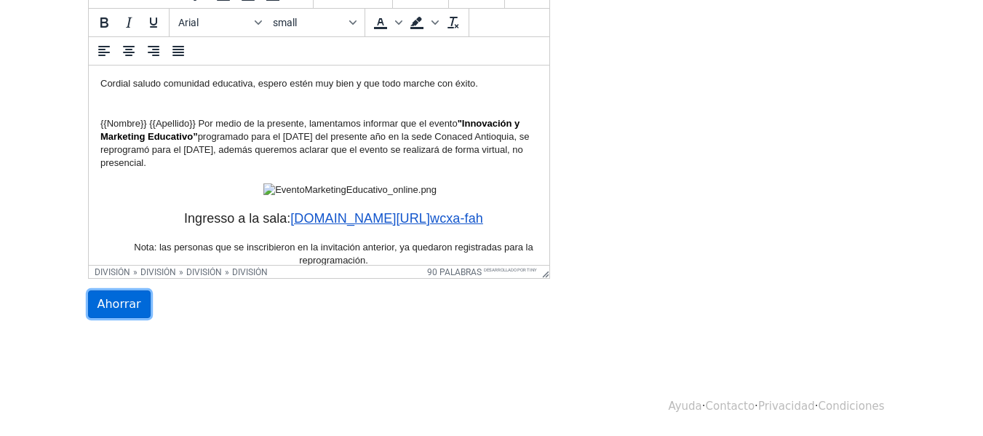
click at [118, 302] on input "Ahorrar" at bounding box center [119, 304] width 63 height 28
type input "Save"
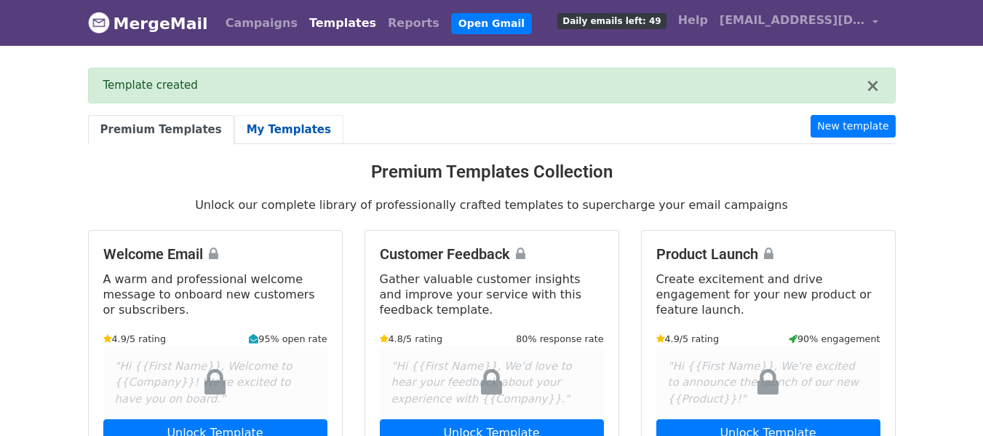
click at [269, 129] on link "My Templates" at bounding box center [288, 130] width 109 height 30
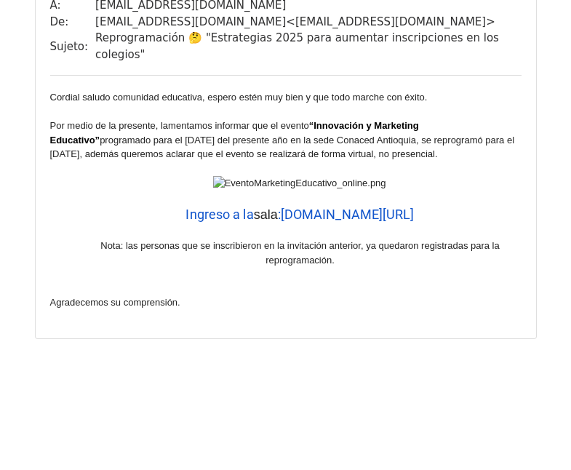
scroll to position [418, 0]
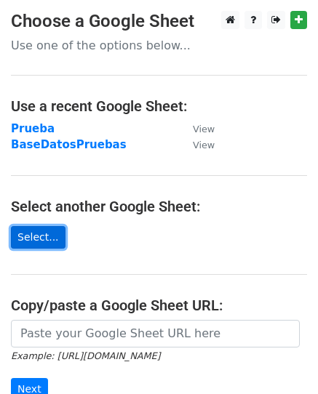
click at [41, 238] on link "Select..." at bounding box center [38, 237] width 55 height 23
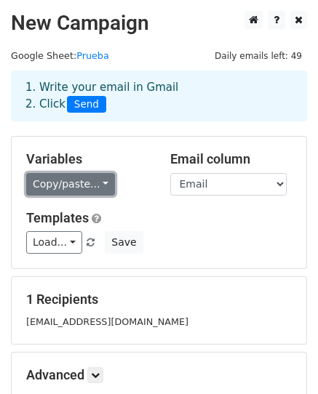
click at [94, 184] on link "Copy/paste..." at bounding box center [70, 184] width 89 height 23
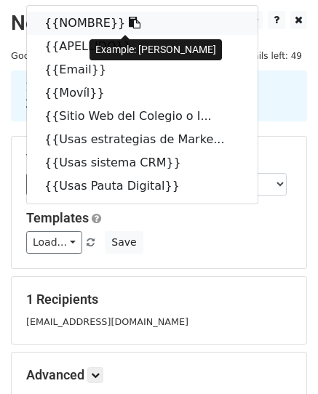
click at [75, 21] on link "{{NOMBRE}}" at bounding box center [142, 23] width 231 height 23
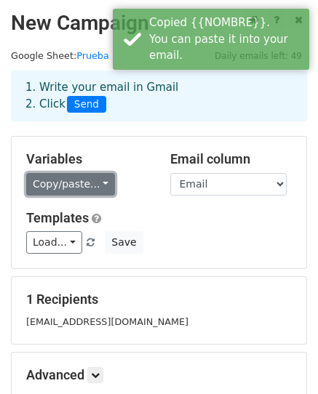
click at [90, 186] on link "Copy/paste..." at bounding box center [70, 184] width 89 height 23
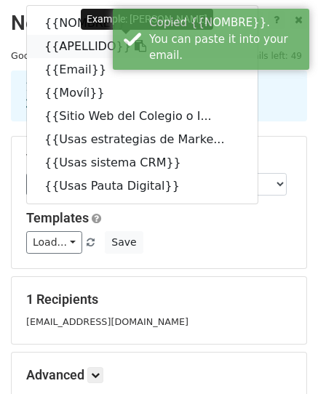
click at [67, 44] on link "{{APELLIDO}}" at bounding box center [142, 46] width 231 height 23
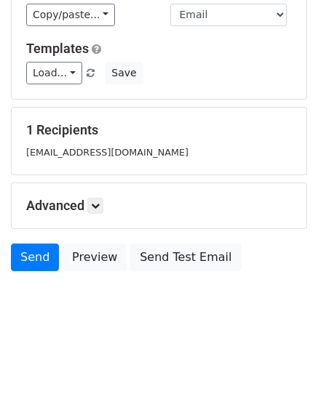
scroll to position [170, 0]
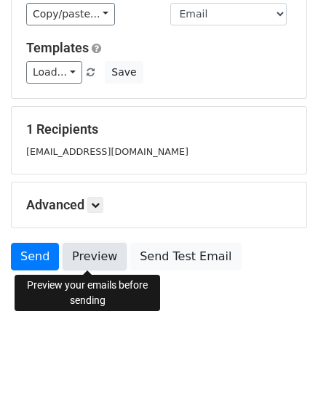
click at [95, 254] on link "Preview" at bounding box center [95, 257] width 64 height 28
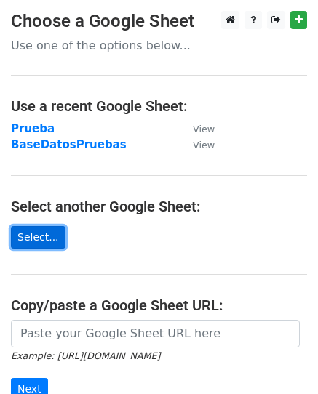
click at [36, 238] on link "Select..." at bounding box center [38, 237] width 55 height 23
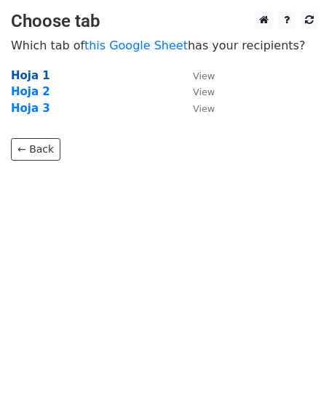
click at [40, 78] on strong "Hoja 1" at bounding box center [30, 75] width 39 height 13
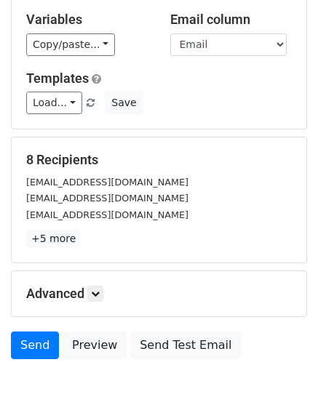
scroll to position [146, 0]
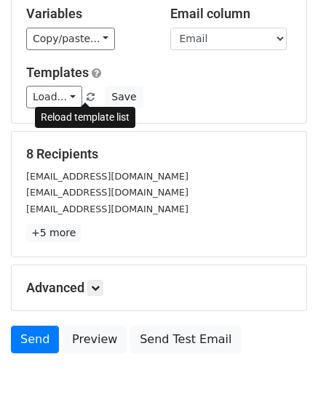
click at [85, 92] on link at bounding box center [91, 97] width 12 height 11
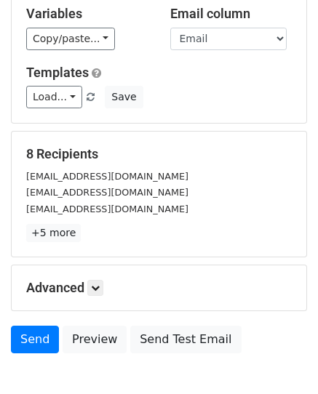
scroll to position [73, 0]
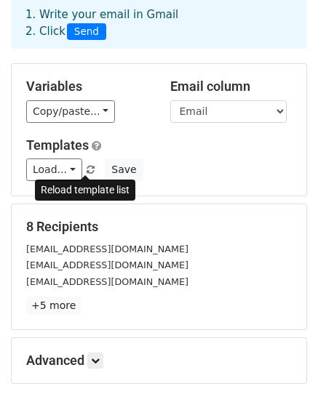
click at [87, 170] on span at bounding box center [91, 170] width 8 height 9
click at [87, 167] on span at bounding box center [91, 170] width 8 height 9
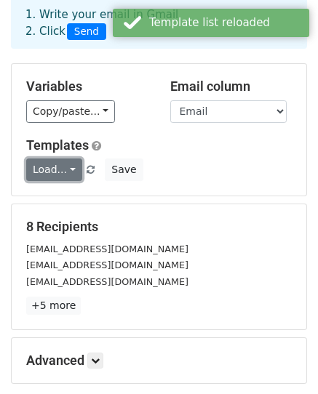
click at [66, 170] on link "Load..." at bounding box center [54, 170] width 56 height 23
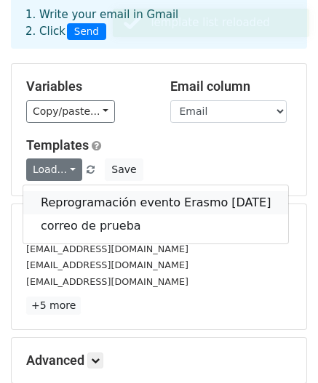
click at [90, 199] on link "Reprogramación evento Erasmo [DATE]" at bounding box center [155, 202] width 265 height 23
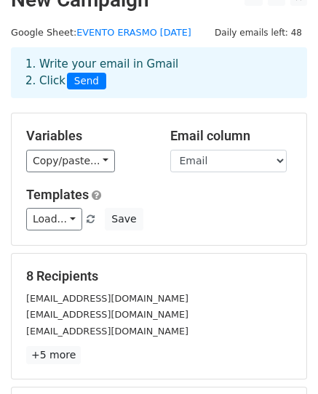
scroll to position [0, 0]
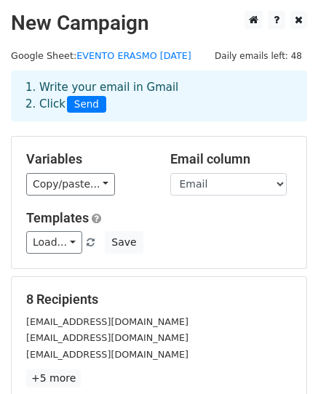
click at [70, 106] on span "Send" at bounding box center [86, 104] width 39 height 17
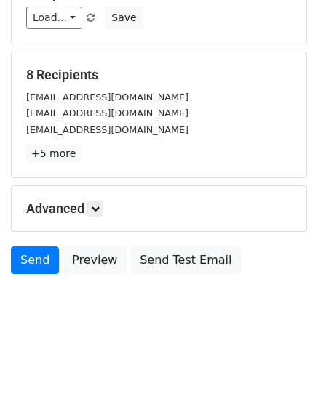
scroll to position [228, 0]
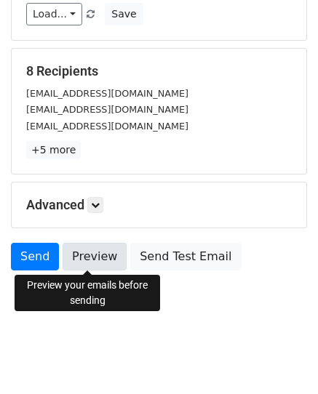
click at [99, 261] on link "Preview" at bounding box center [95, 257] width 64 height 28
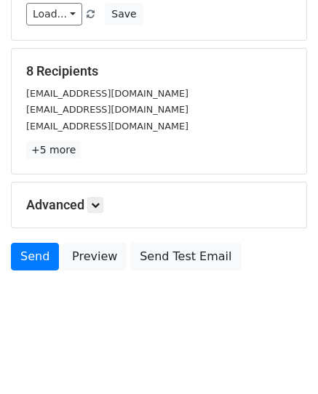
scroll to position [0, 0]
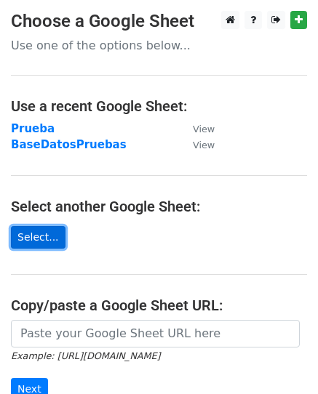
click at [40, 237] on link "Select..." at bounding box center [38, 237] width 55 height 23
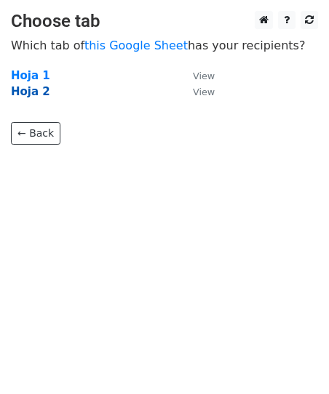
click at [22, 93] on strong "Hoja 2" at bounding box center [30, 91] width 39 height 13
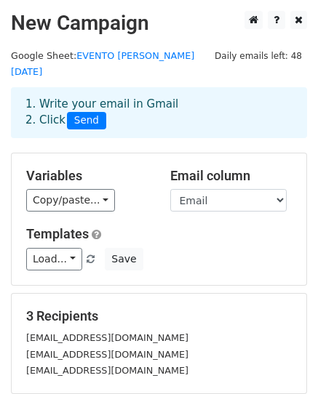
scroll to position [73, 0]
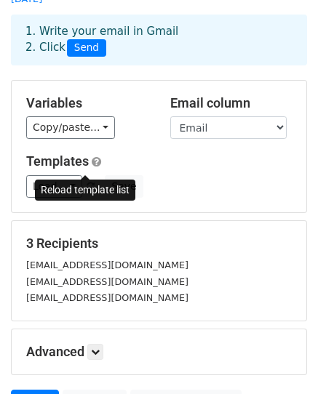
click at [87, 183] on span at bounding box center [91, 187] width 8 height 9
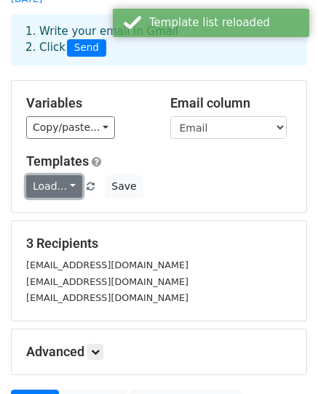
click at [69, 175] on link "Load..." at bounding box center [54, 186] width 56 height 23
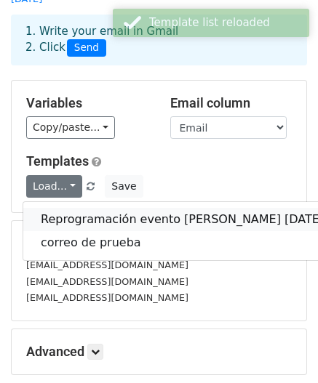
click at [109, 208] on link "Reprogramación evento [PERSON_NAME] [DATE]" at bounding box center [182, 219] width 318 height 23
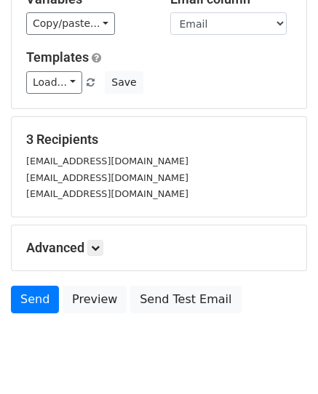
scroll to position [203, 0]
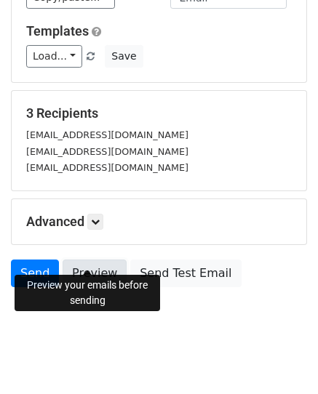
click at [81, 260] on link "Preview" at bounding box center [95, 274] width 64 height 28
click at [88, 260] on link "Preview" at bounding box center [95, 274] width 64 height 28
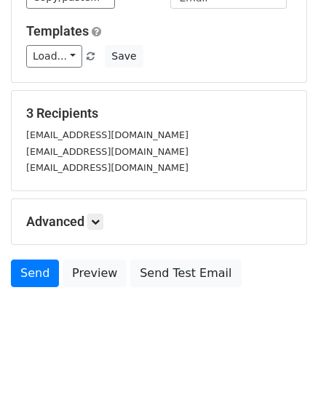
click at [223, 215] on div "Advanced Tracking Track Opens UTM Codes Track Clicks Filters Only include sprea…" at bounding box center [159, 221] width 295 height 45
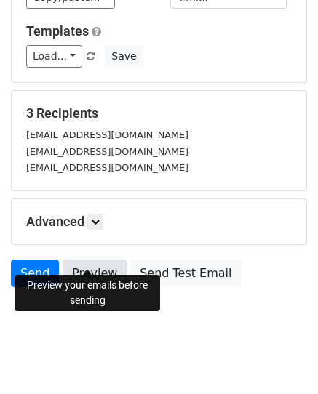
click at [73, 260] on link "Preview" at bounding box center [95, 274] width 64 height 28
click at [113, 260] on link "Preview" at bounding box center [95, 274] width 64 height 28
click at [101, 262] on link "Preview" at bounding box center [95, 274] width 64 height 28
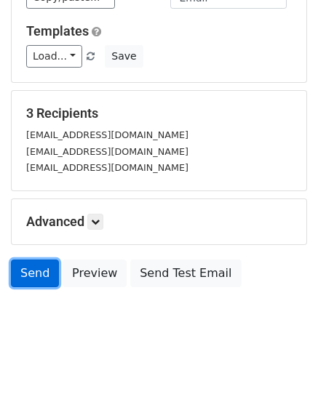
click at [17, 260] on link "Send" at bounding box center [35, 274] width 48 height 28
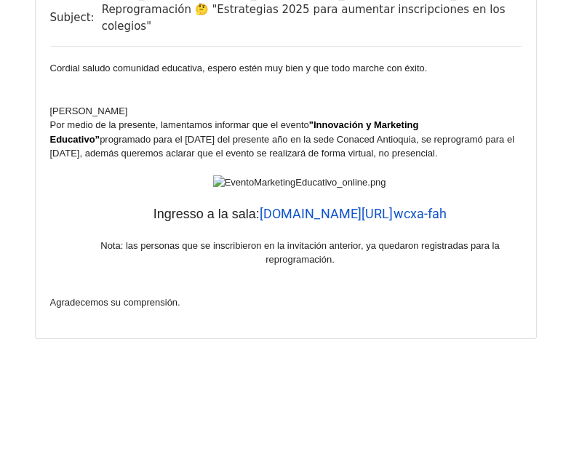
scroll to position [2734, 0]
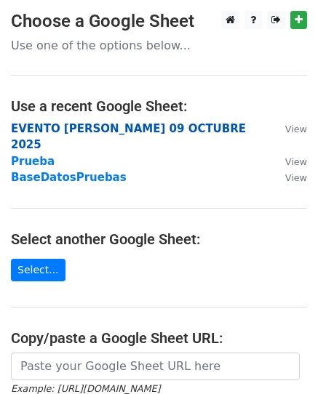
click at [87, 135] on strong "EVENTO ERASMO 09 OCTUBRE 2025" at bounding box center [128, 137] width 235 height 30
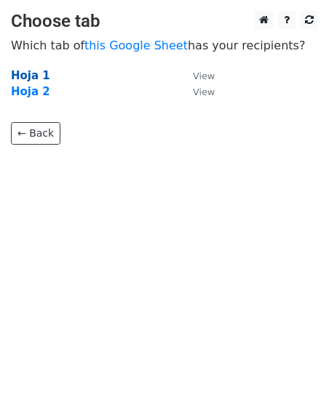
click at [23, 80] on strong "Hoja 1" at bounding box center [30, 75] width 39 height 13
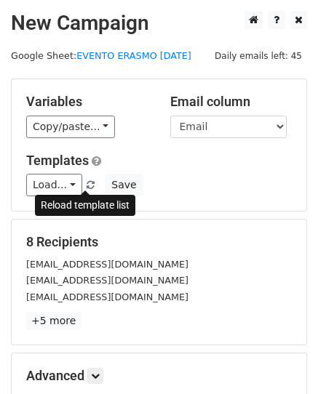
click at [87, 186] on span at bounding box center [91, 185] width 8 height 9
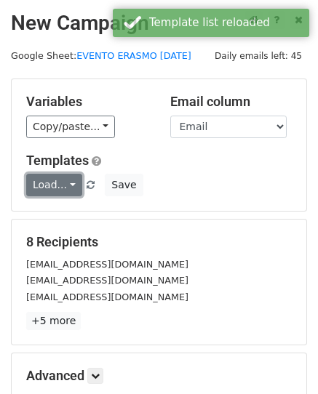
click at [67, 184] on link "Load..." at bounding box center [54, 185] width 56 height 23
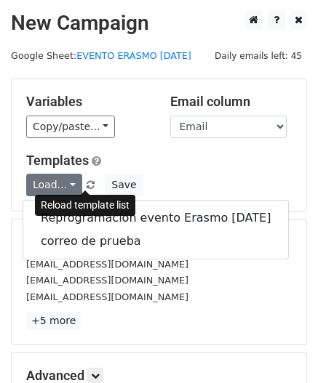
click at [87, 183] on span at bounding box center [91, 185] width 8 height 9
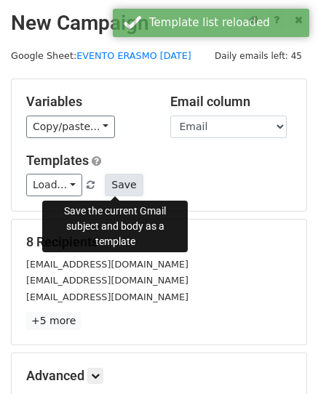
click at [115, 186] on button "Save" at bounding box center [124, 185] width 38 height 23
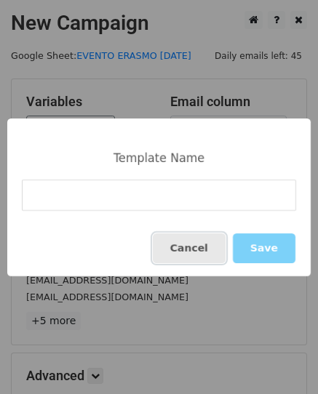
click at [184, 250] on button "Cancel" at bounding box center [189, 249] width 73 height 30
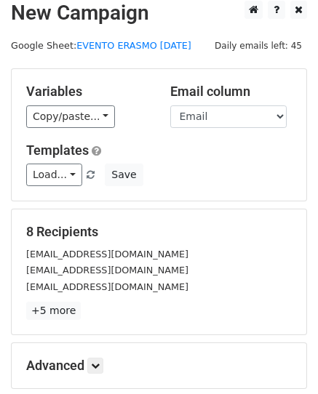
scroll to position [146, 0]
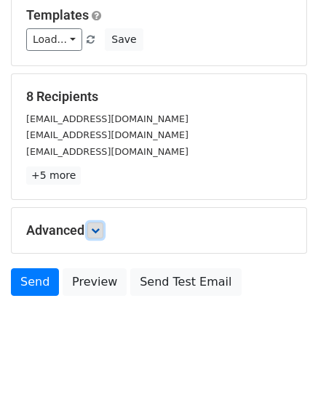
click at [92, 234] on link at bounding box center [95, 231] width 16 height 16
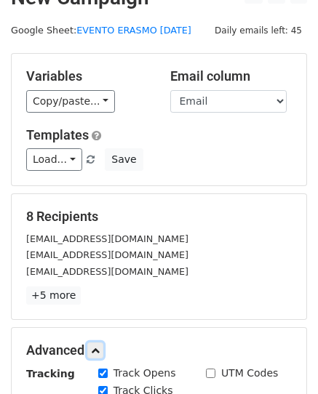
scroll to position [0, 0]
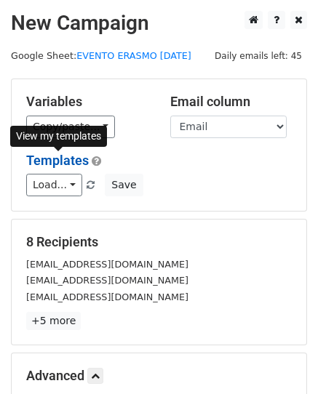
click at [69, 161] on link "Templates" at bounding box center [57, 160] width 63 height 15
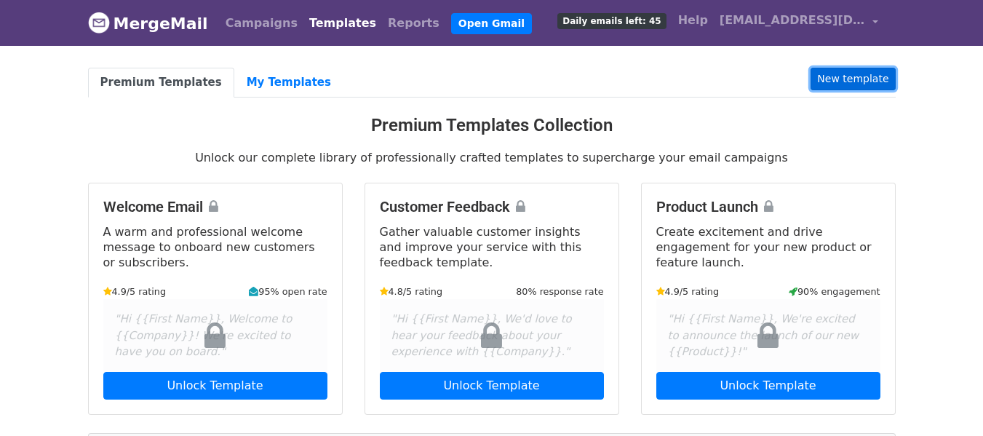
click at [855, 80] on link "New template" at bounding box center [853, 79] width 84 height 23
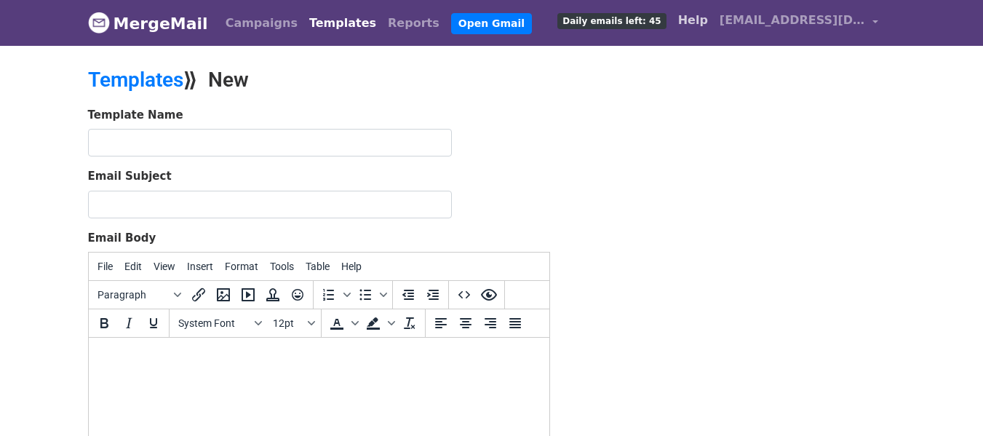
click at [694, 17] on link "Help" at bounding box center [692, 20] width 41 height 29
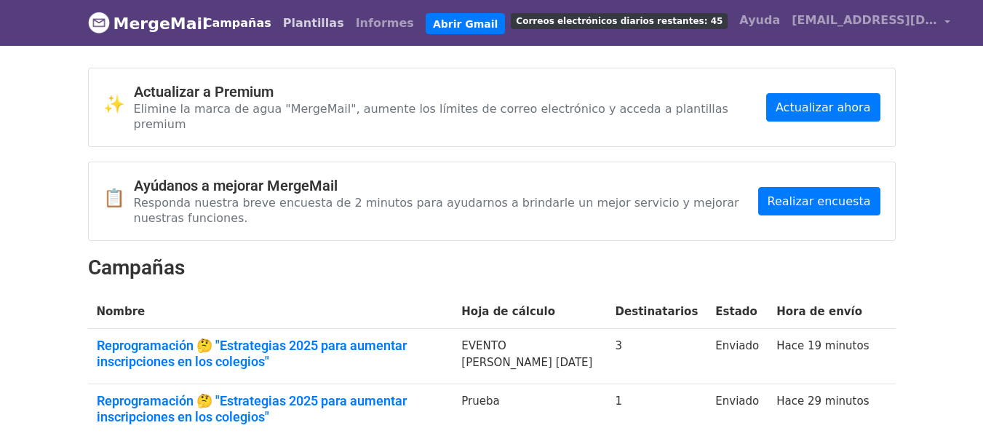
click at [301, 21] on font "Plantillas" at bounding box center [313, 23] width 61 height 14
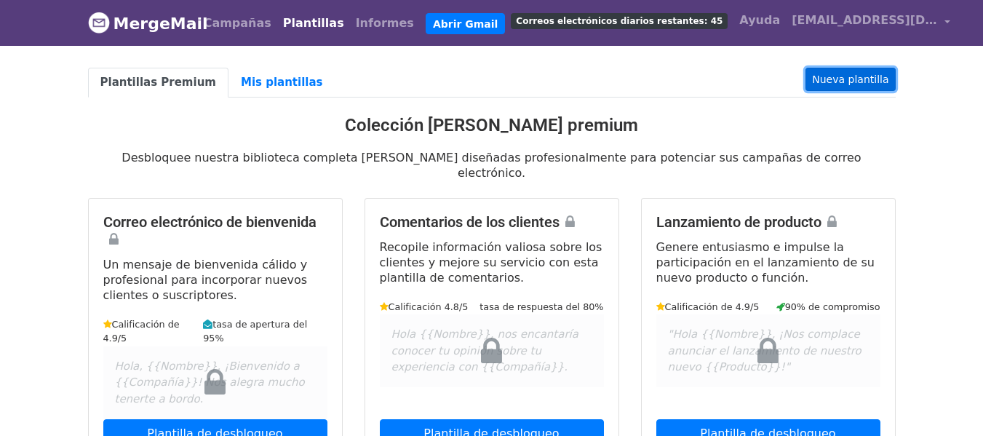
click at [850, 81] on font "Nueva plantilla" at bounding box center [850, 79] width 76 height 12
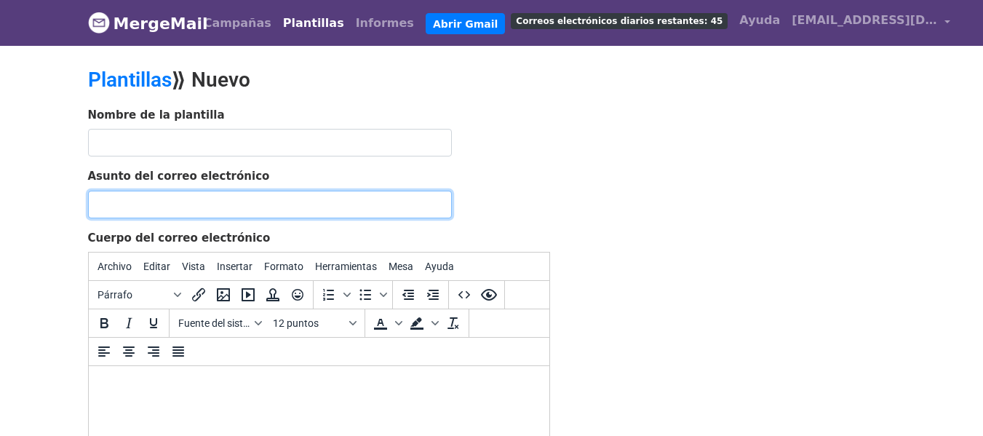
click at [151, 194] on input "Asunto del correo electrónico" at bounding box center [270, 205] width 364 height 28
paste input "🤔 "Estrategias 2025 para aumentar inscripciones en los colegios" 🏫"
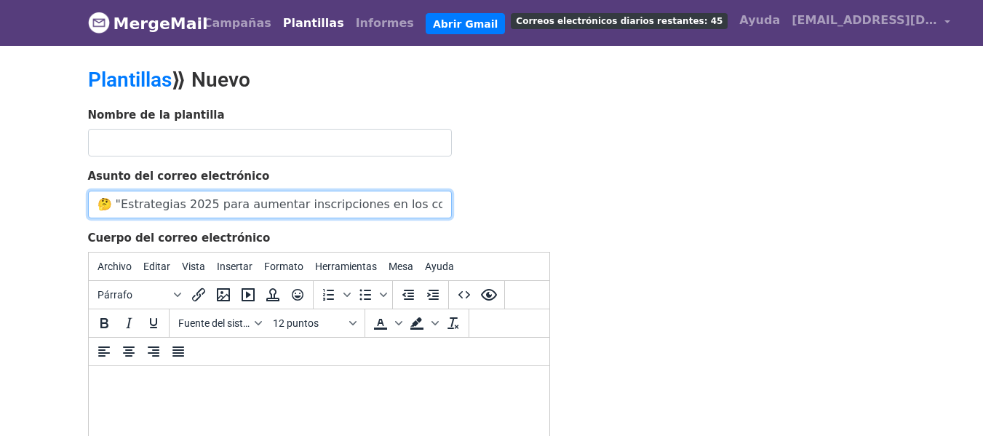
scroll to position [0, 13]
click at [103, 202] on input "🤔 "Estrategias 2025 para aumentar inscripciones en los colegios" 🏫" at bounding box center [270, 205] width 364 height 28
type input "🤔 "Estrategias 2025 para aumentar inscripciones en los colegios" 🏫"
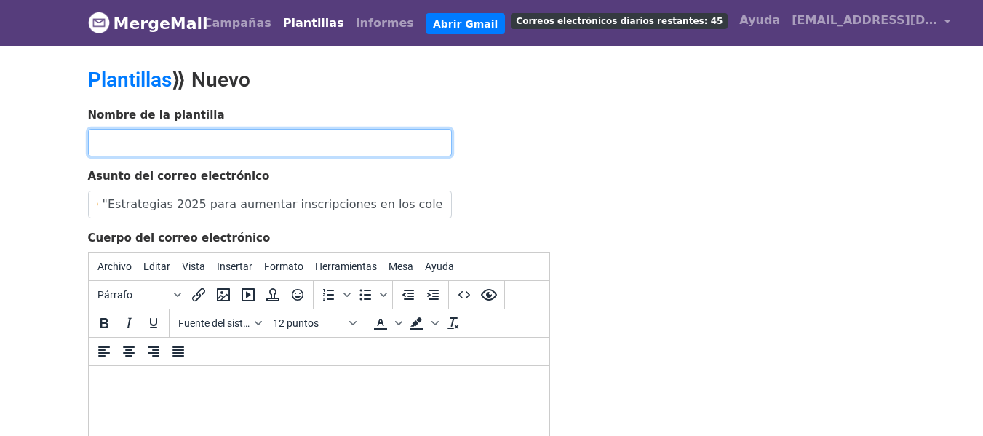
click at [102, 145] on input "text" at bounding box center [270, 143] width 364 height 28
type input "Invitación evento en línea [DATE]"
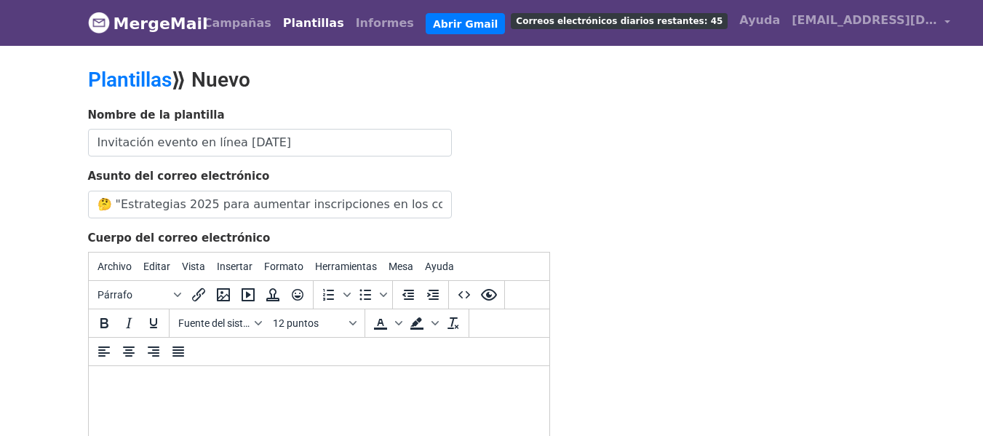
click at [506, 143] on div "Nombre de la plantilla Invitación evento en línea [DATE]" at bounding box center [319, 132] width 462 height 50
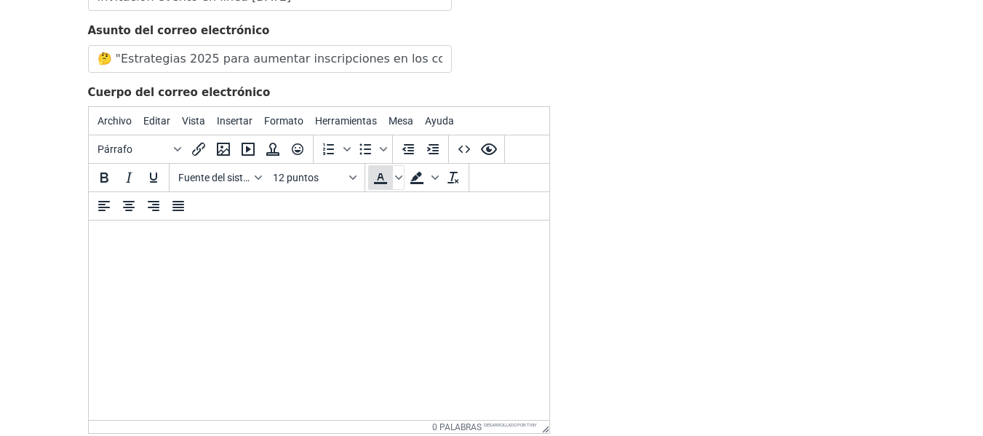
scroll to position [73, 0]
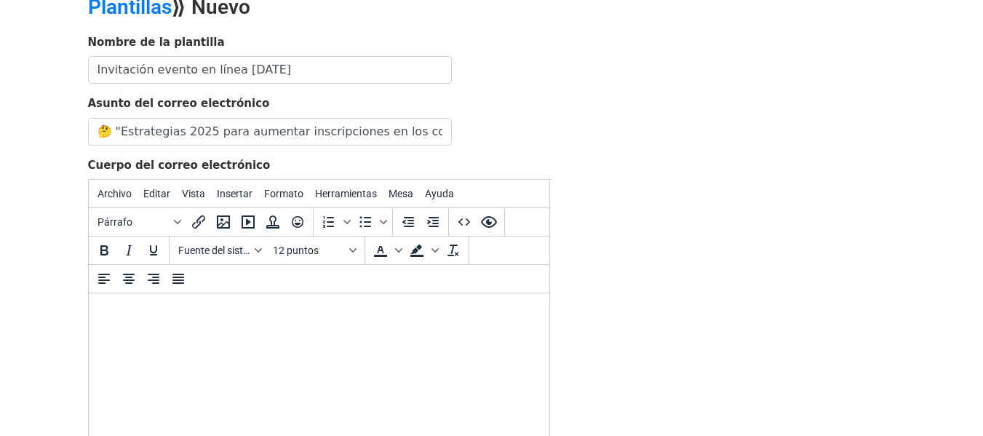
click at [119, 306] on body at bounding box center [318, 313] width 437 height 16
paste body
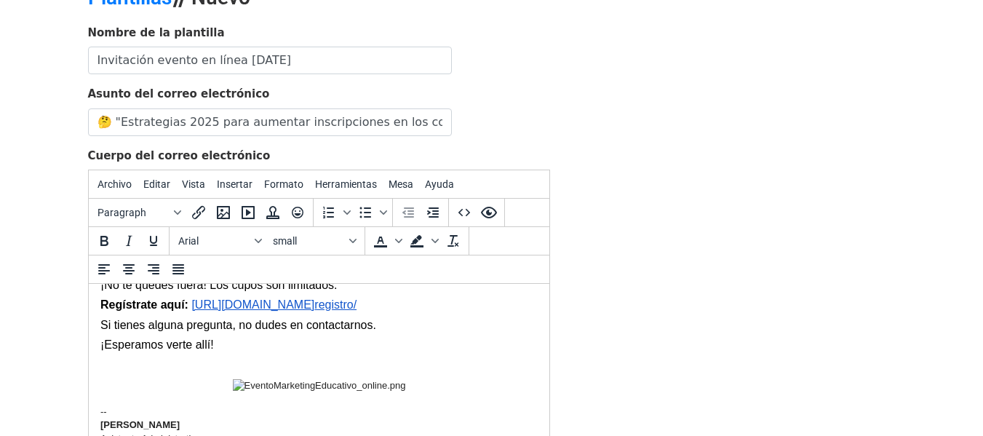
scroll to position [301, 0]
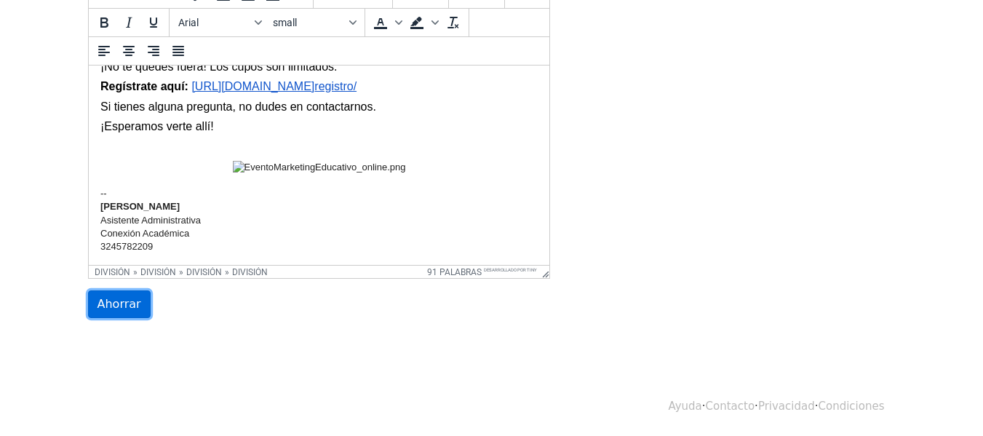
click at [121, 311] on input "Ahorrar" at bounding box center [119, 304] width 63 height 28
type input "Save"
